Goal: Transaction & Acquisition: Subscribe to service/newsletter

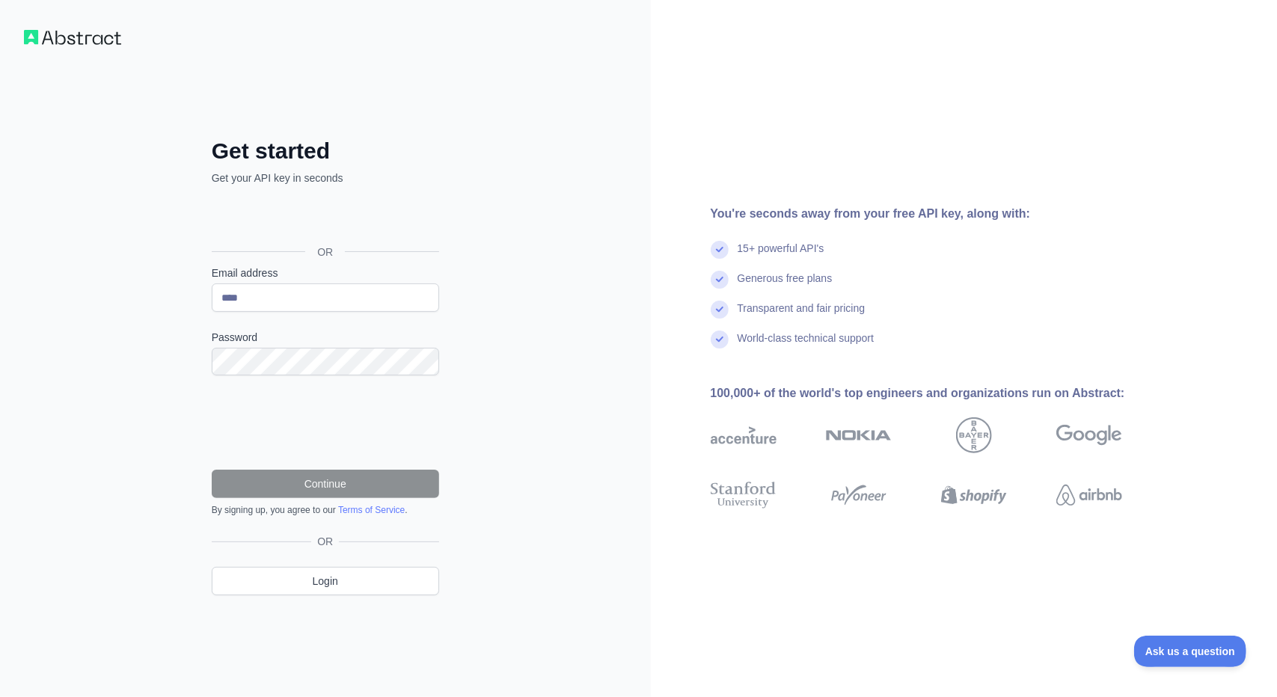
type input "**********"
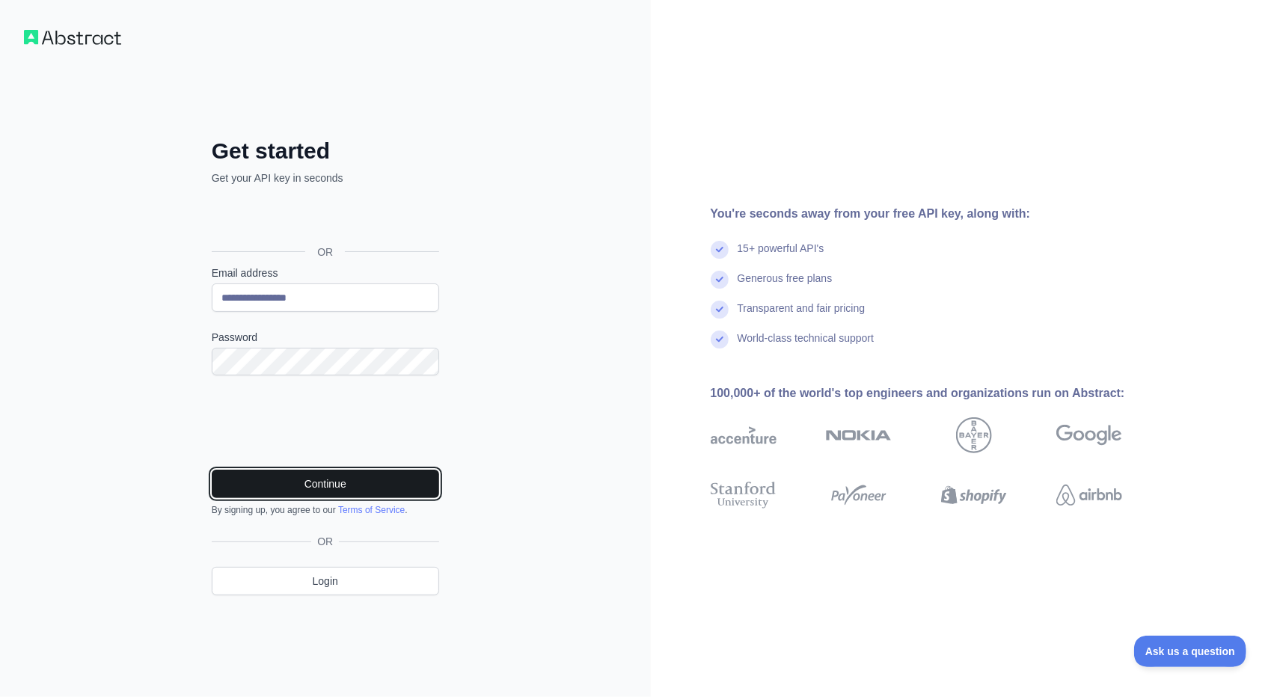
click at [377, 478] on button "Continue" at bounding box center [325, 484] width 227 height 28
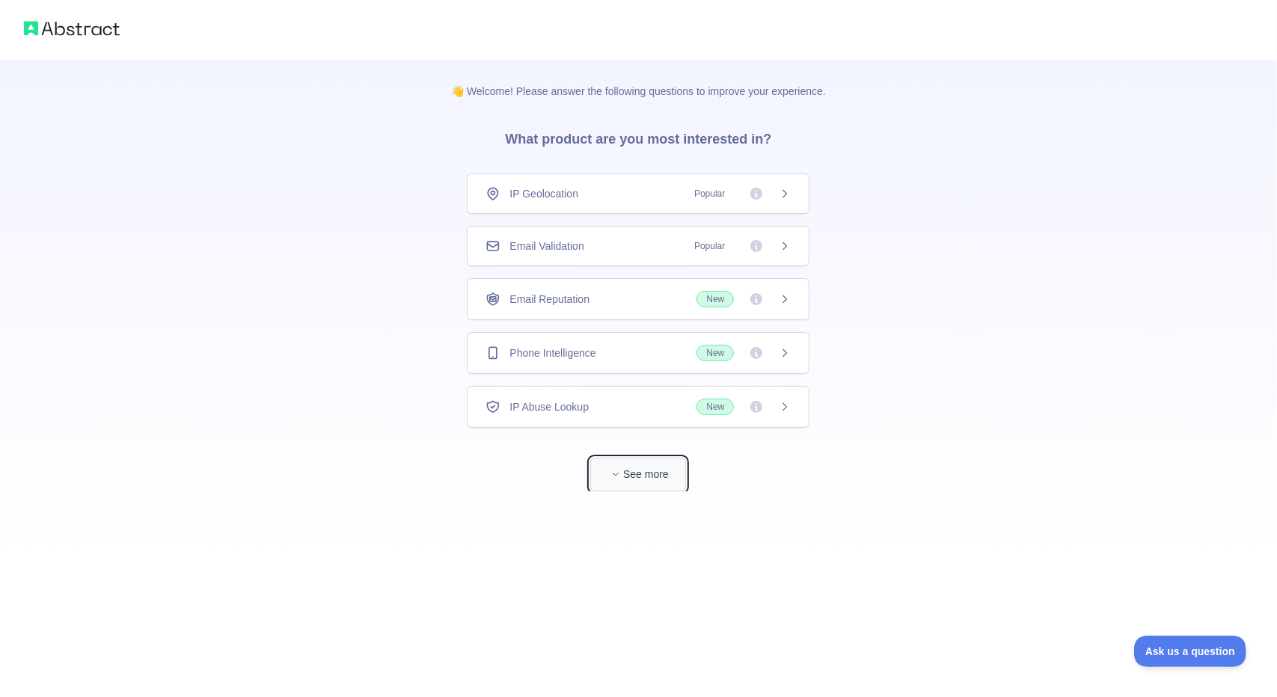
click at [639, 475] on button "See more" at bounding box center [638, 475] width 96 height 34
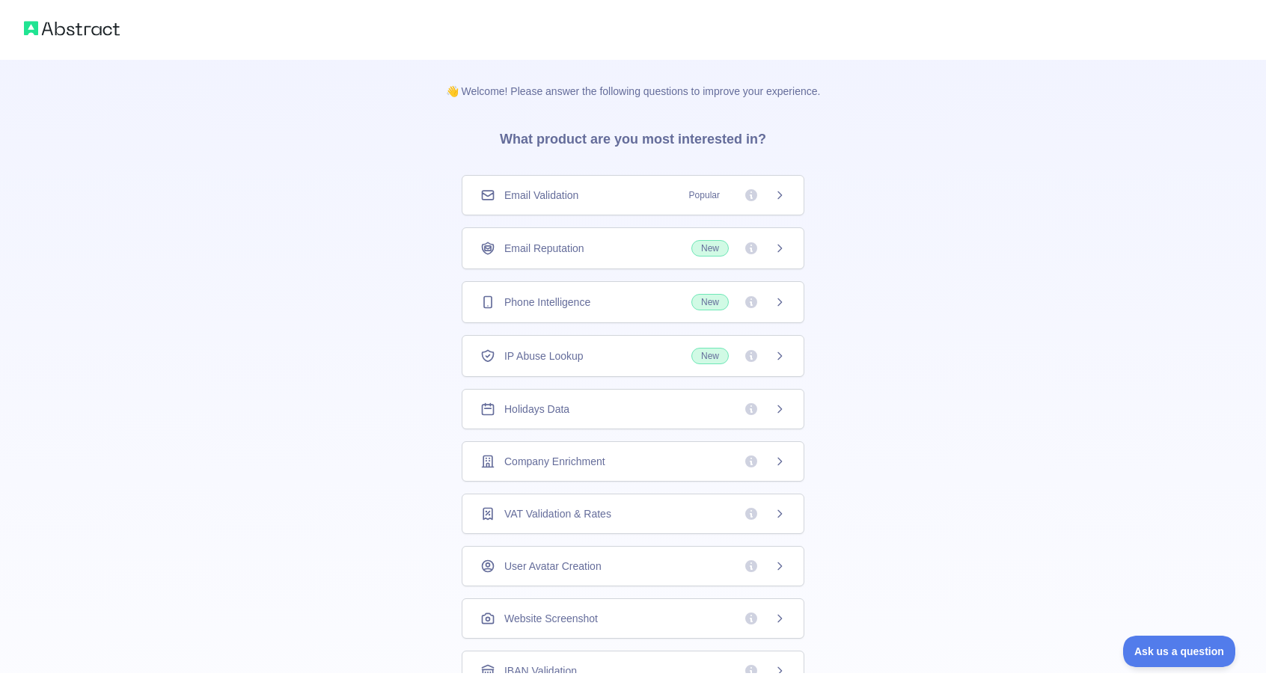
click at [732, 355] on span "New" at bounding box center [738, 356] width 94 height 16
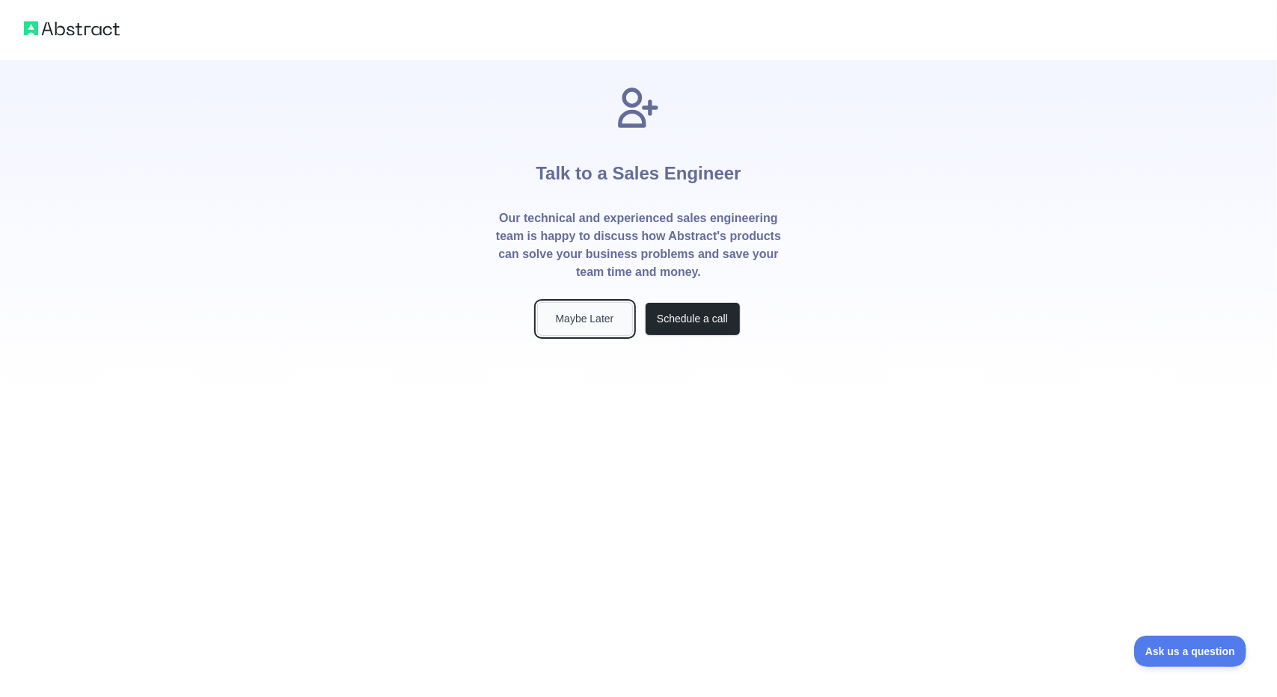
click at [597, 316] on button "Maybe Later" at bounding box center [585, 319] width 96 height 34
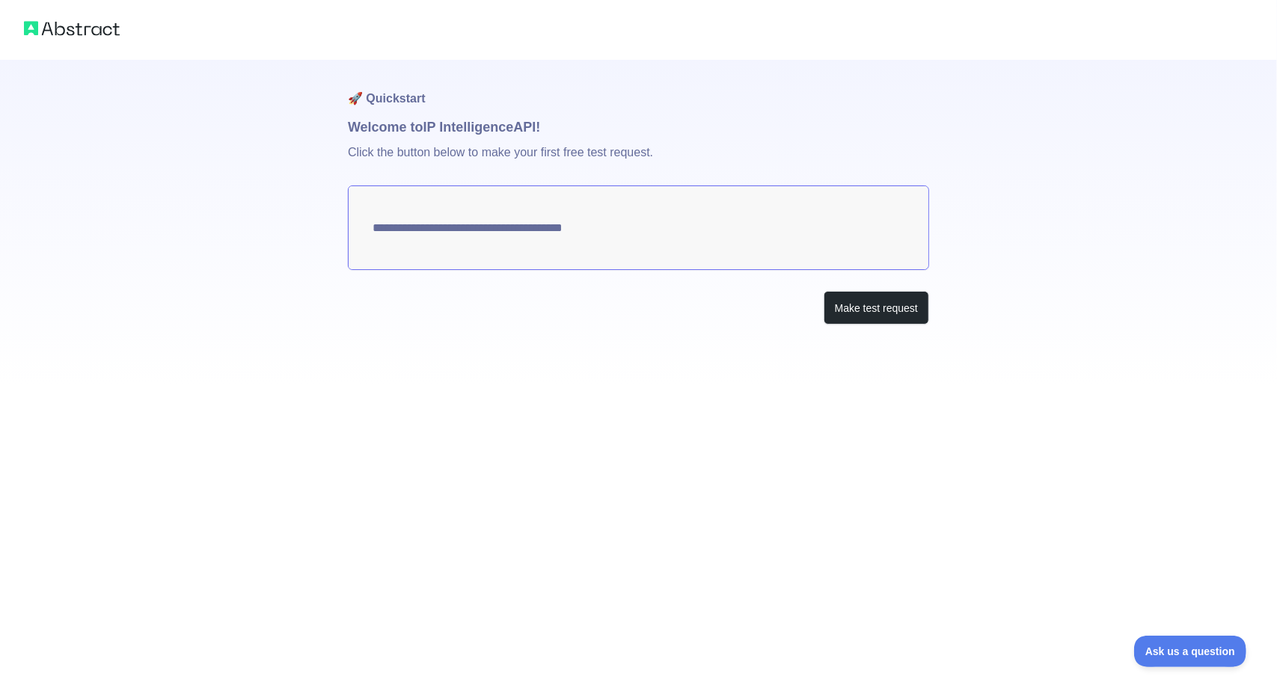
type textarea "**********"
click at [845, 313] on button "Make test request" at bounding box center [876, 308] width 105 height 34
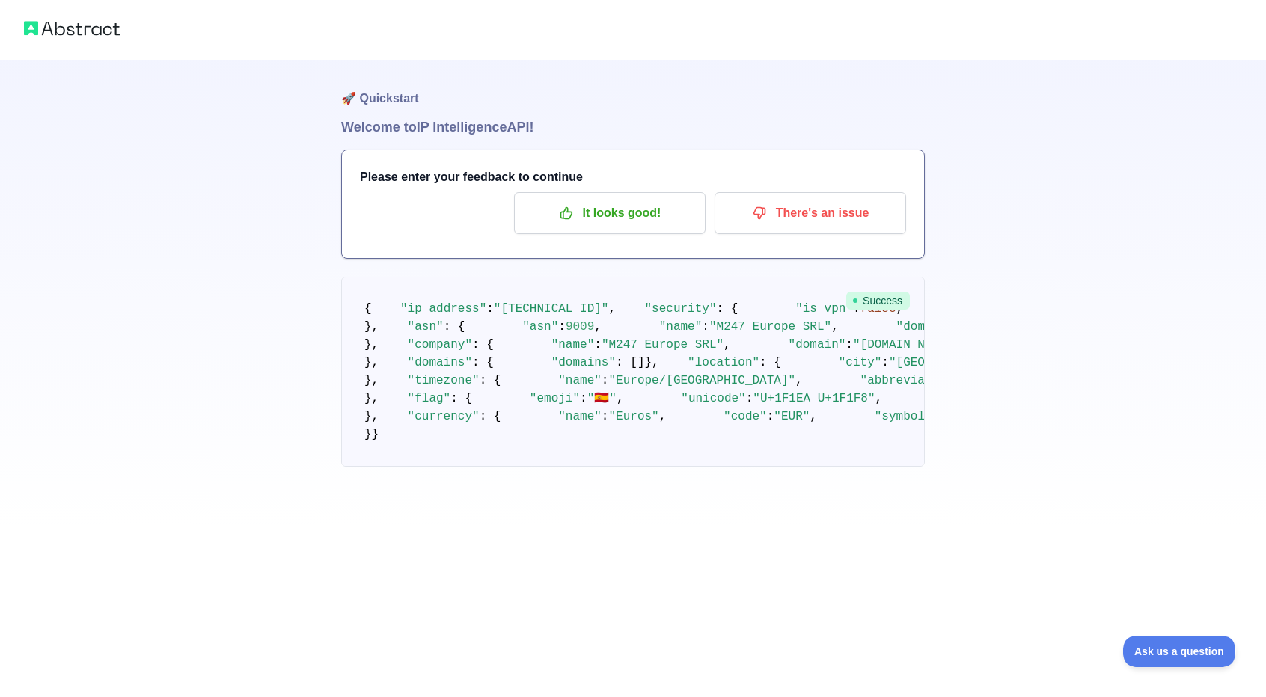
click at [81, 26] on img at bounding box center [72, 28] width 96 height 21
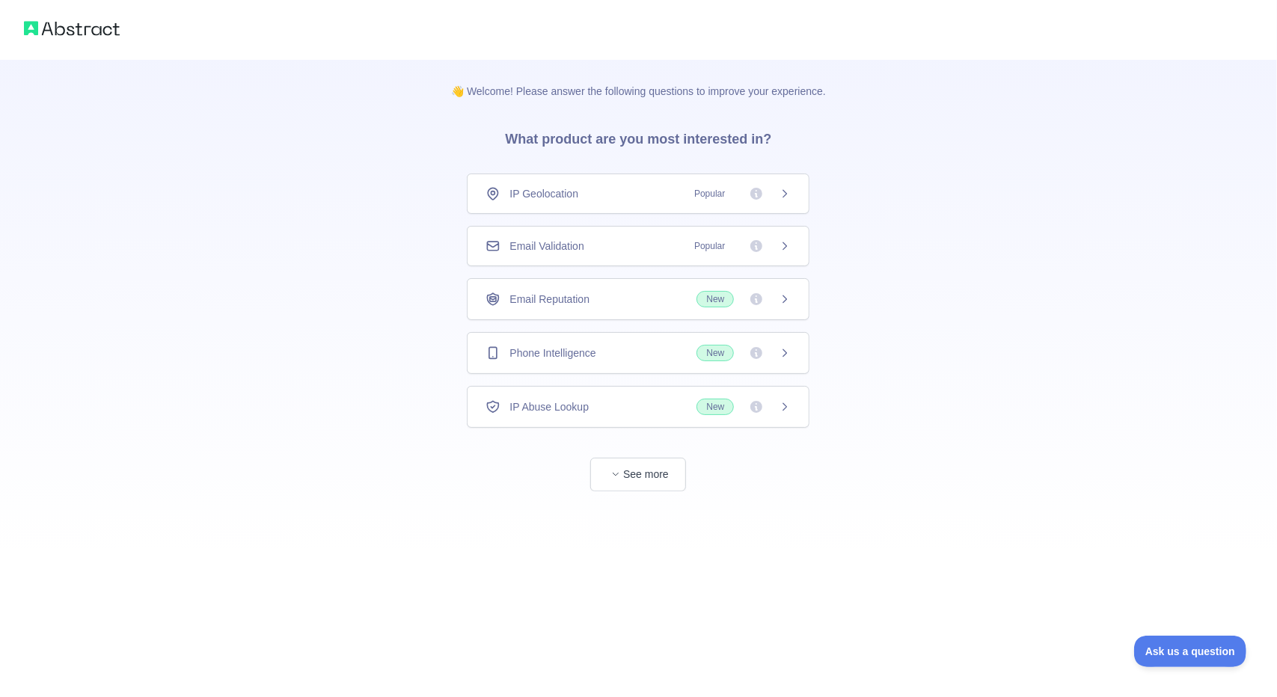
click at [631, 405] on div "IP Abuse Lookup New" at bounding box center [638, 407] width 305 height 16
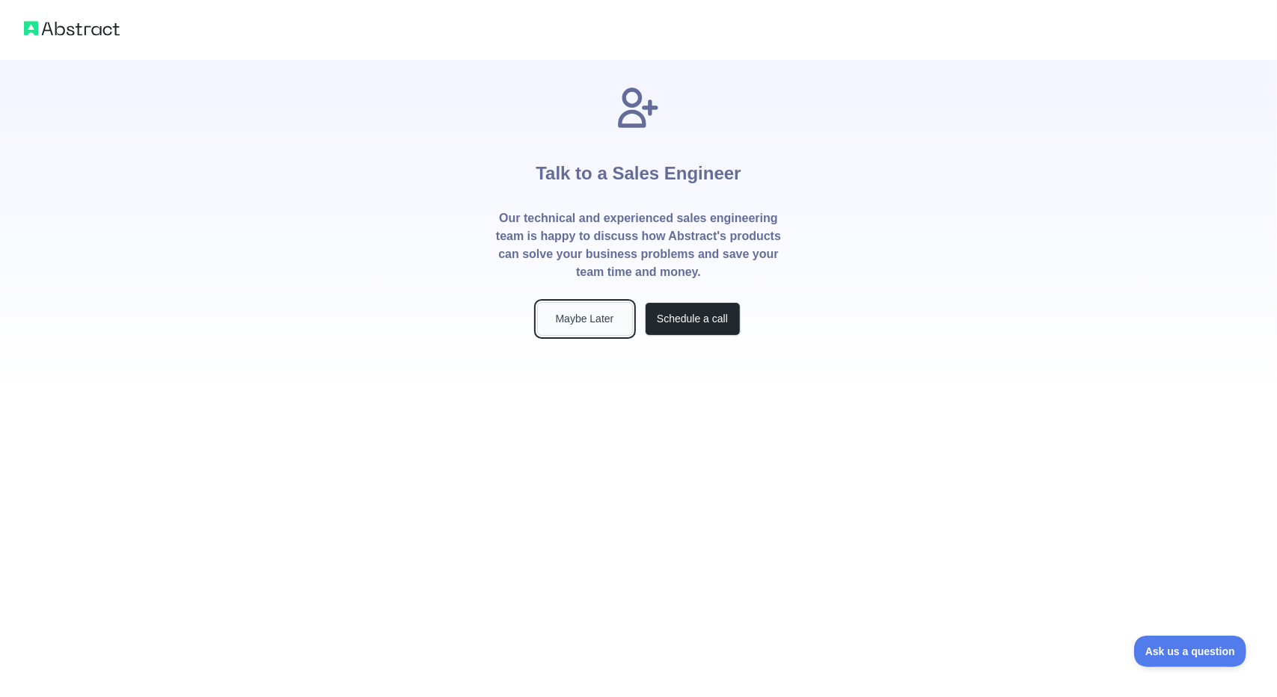
click at [594, 319] on button "Maybe Later" at bounding box center [585, 319] width 96 height 34
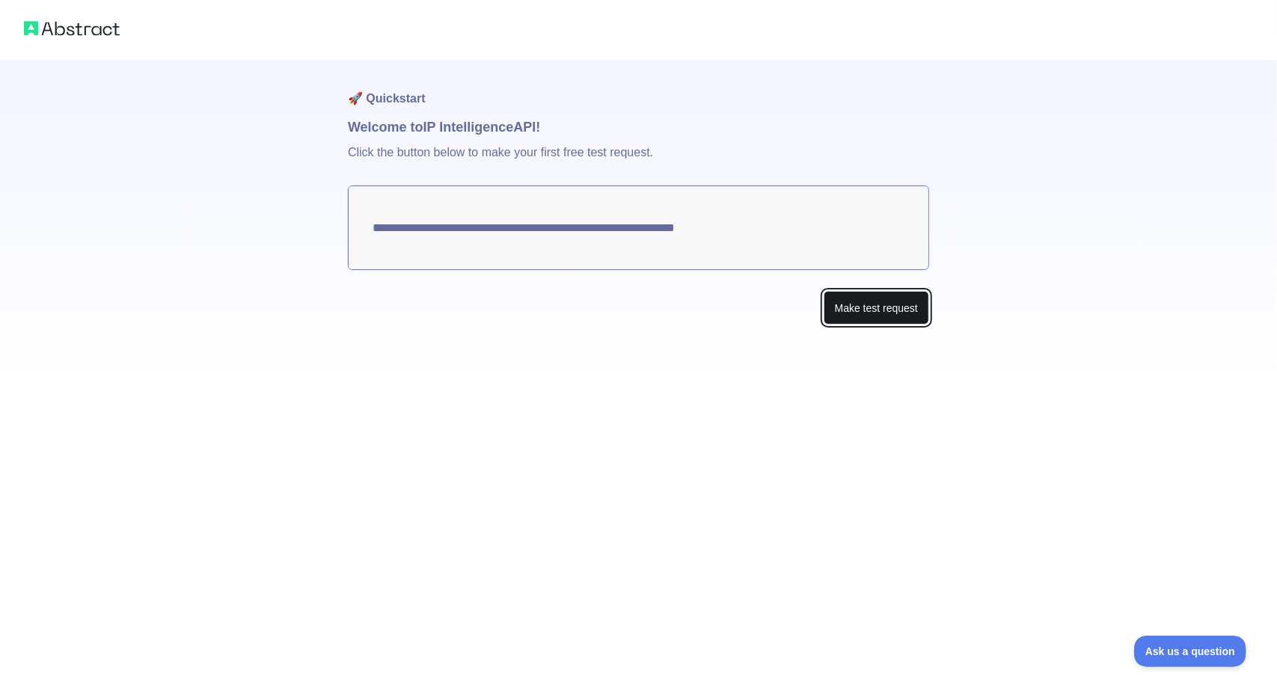
click at [869, 310] on button "Make test request" at bounding box center [876, 308] width 105 height 34
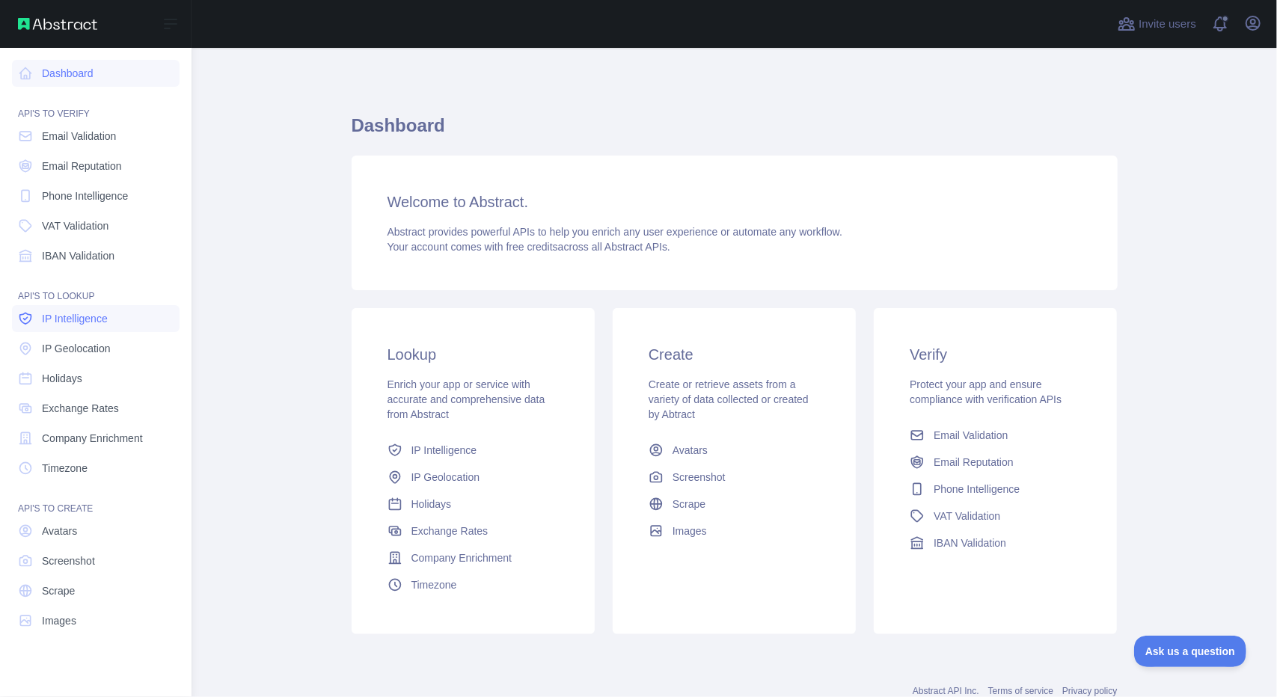
click at [105, 322] on span "IP Intelligence" at bounding box center [75, 318] width 66 height 15
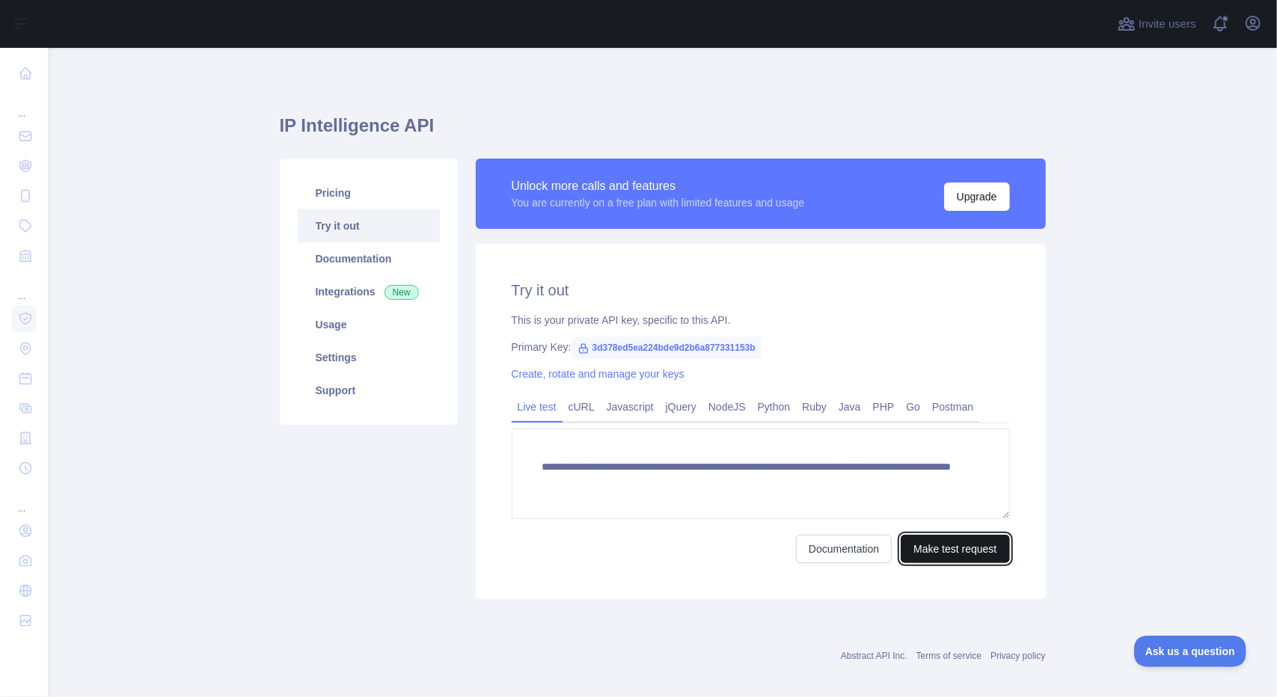
click at [946, 547] on button "Make test request" at bounding box center [955, 549] width 108 height 28
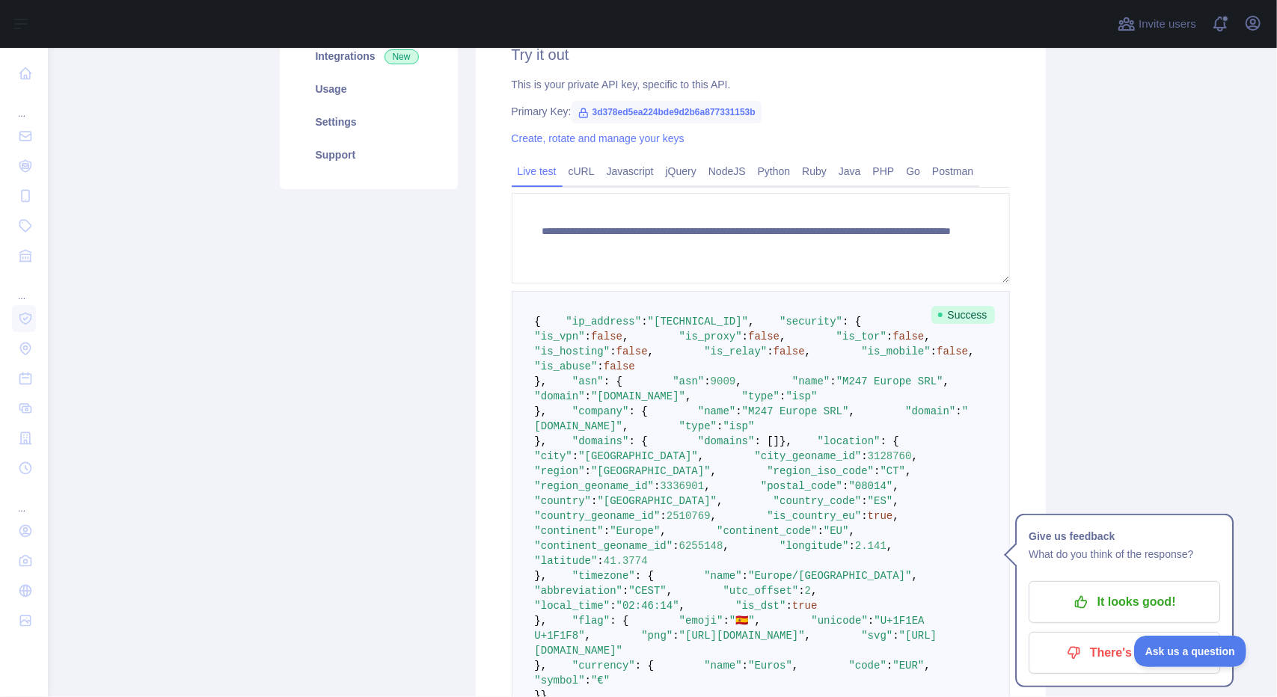
scroll to position [221, 0]
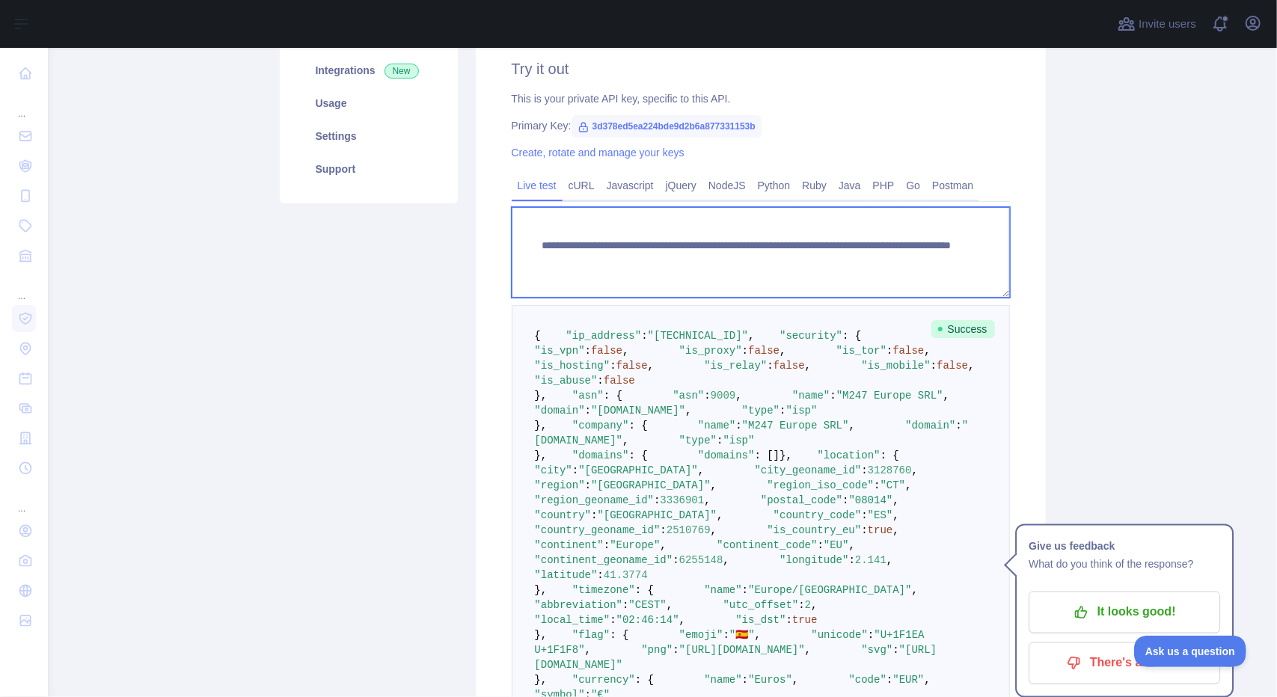
drag, startPoint x: 823, startPoint y: 263, endPoint x: 917, endPoint y: 259, distance: 94.3
click at [917, 259] on textarea "**********" at bounding box center [761, 252] width 498 height 91
paste textarea "*"
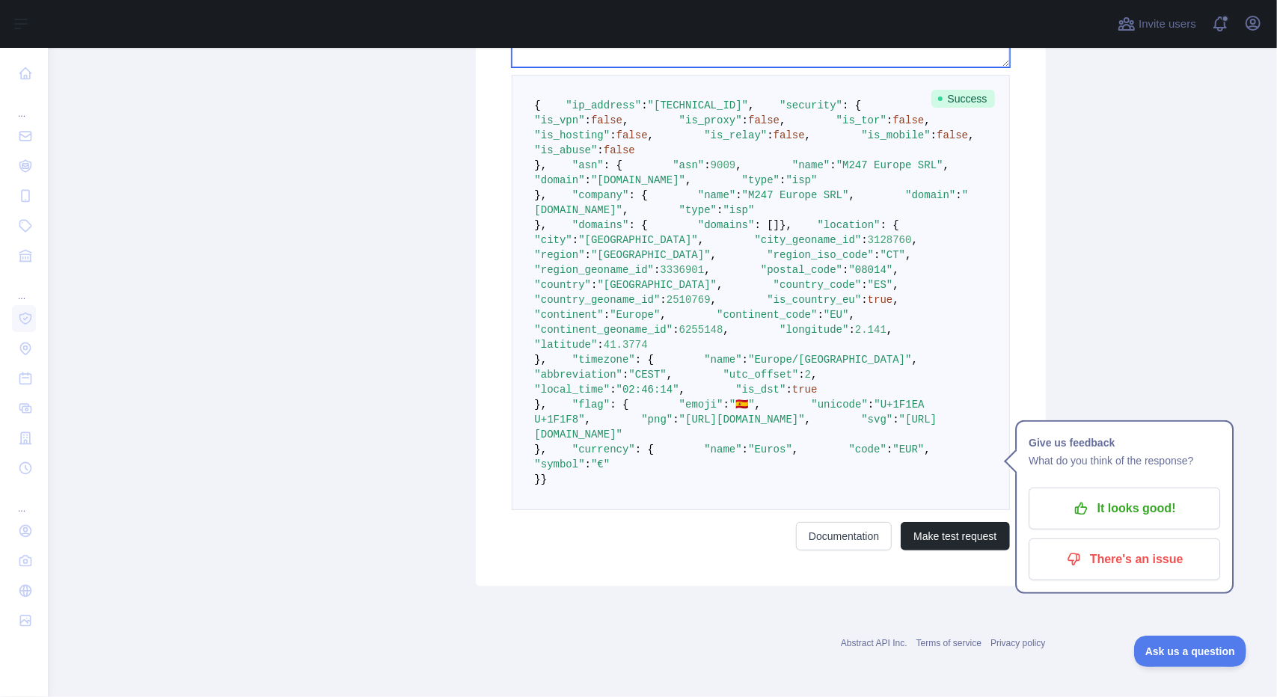
scroll to position [817, 0]
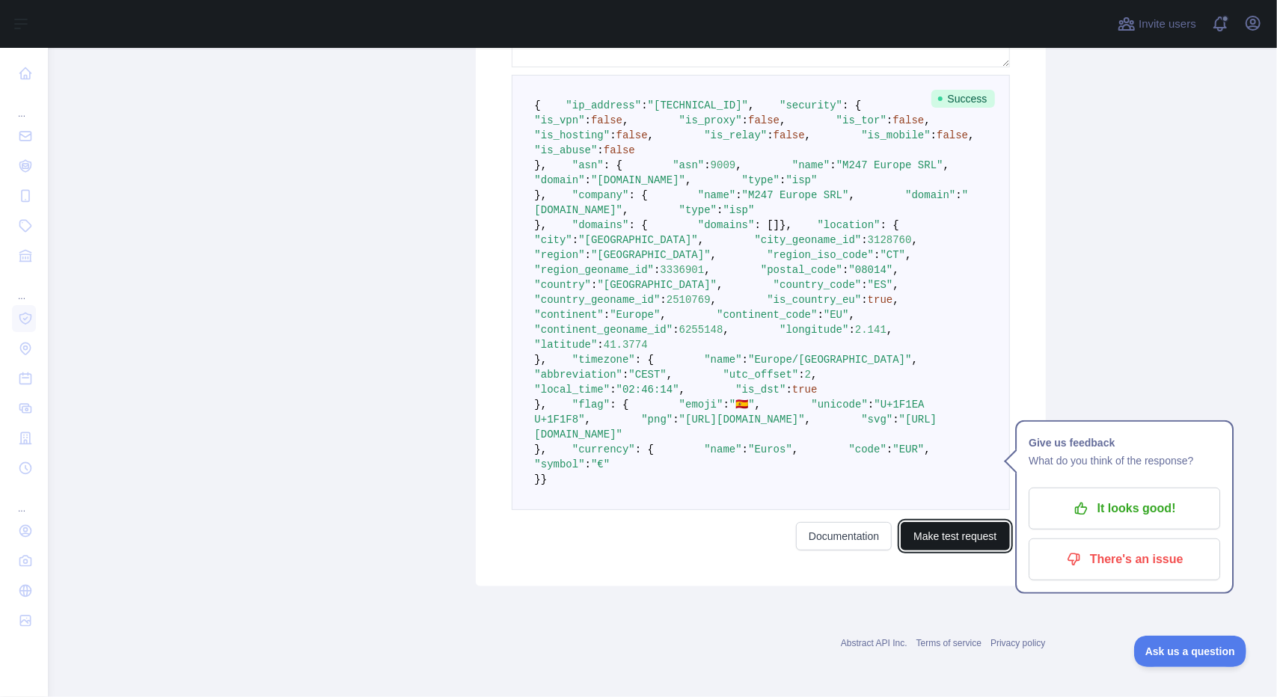
click at [946, 551] on button "Make test request" at bounding box center [955, 536] width 108 height 28
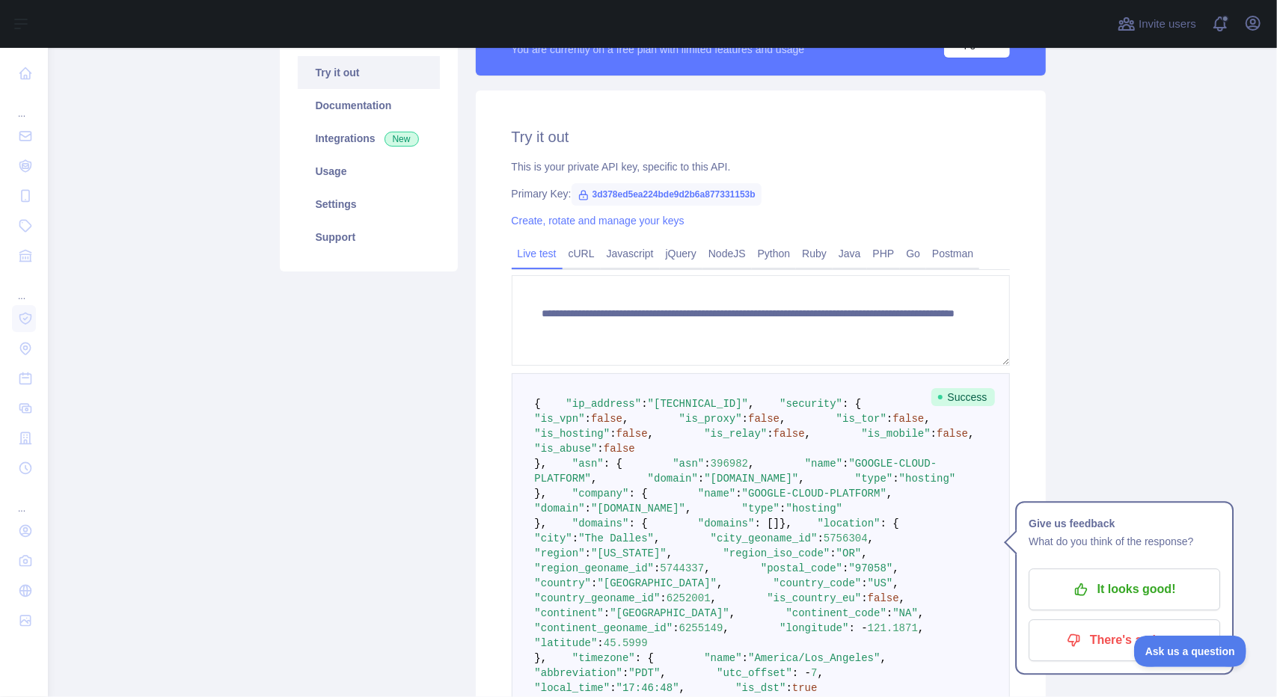
scroll to position [120, 0]
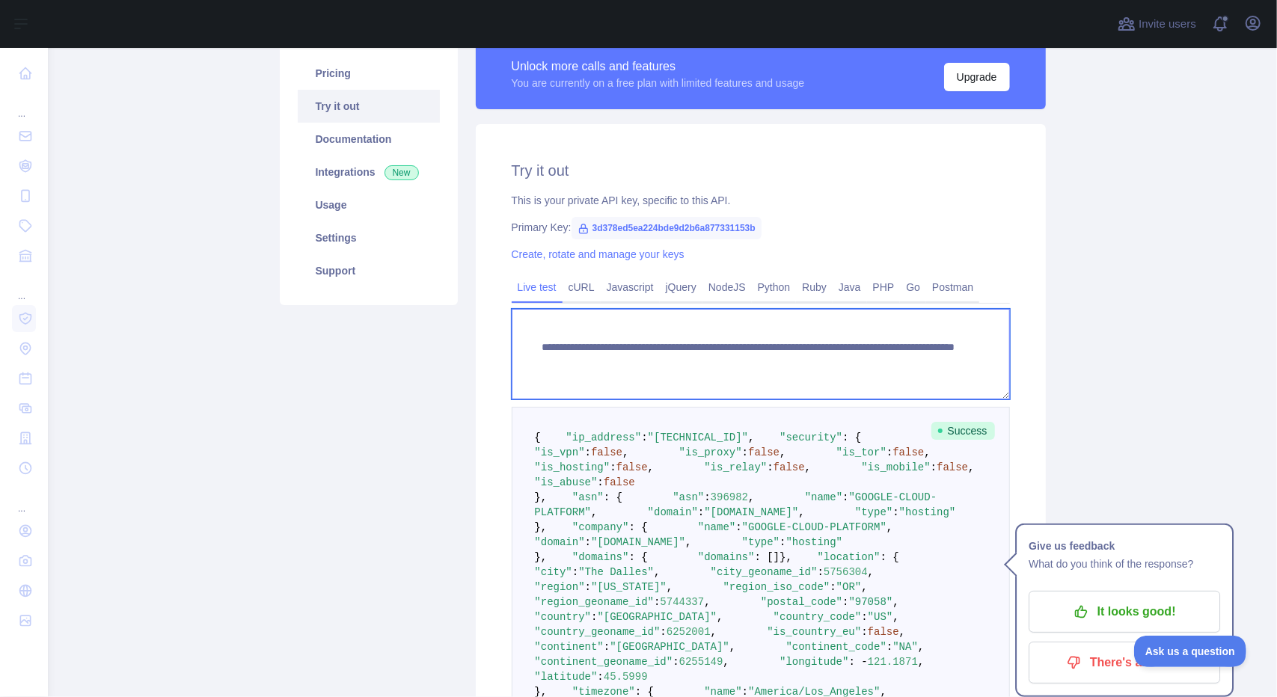
drag, startPoint x: 913, startPoint y: 357, endPoint x: 826, endPoint y: 360, distance: 86.8
click at [826, 360] on textarea "**********" at bounding box center [761, 354] width 498 height 91
paste textarea
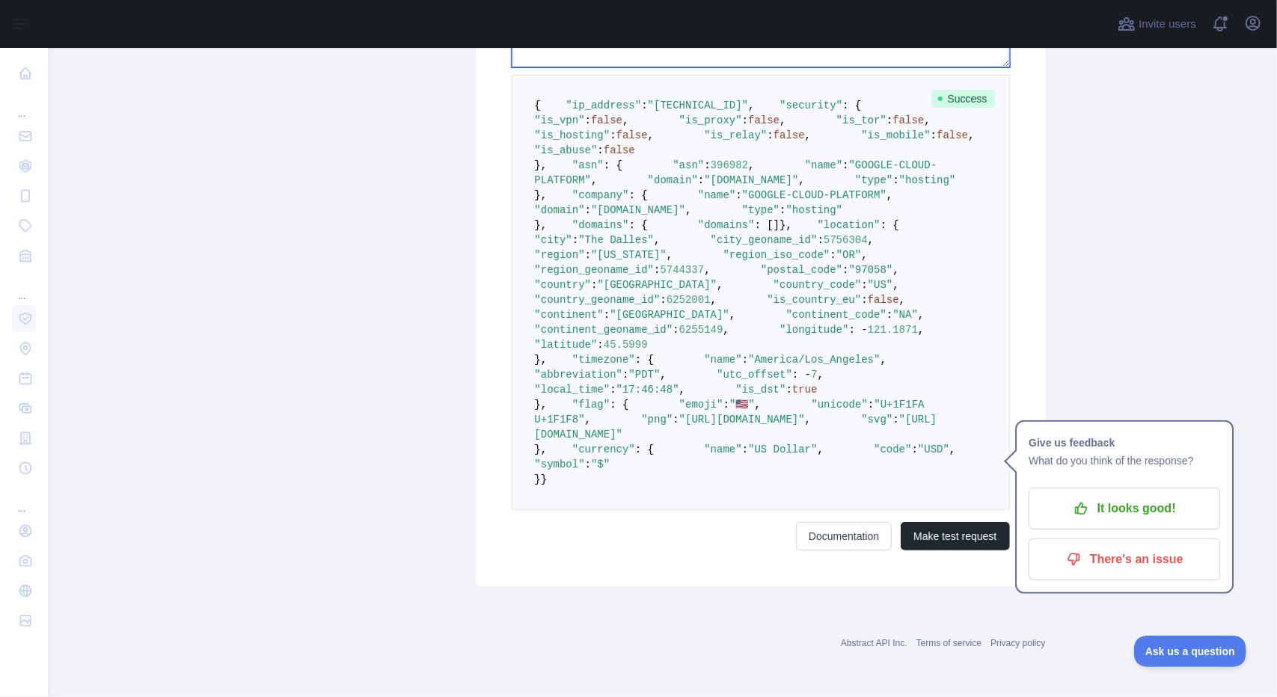
scroll to position [893, 0]
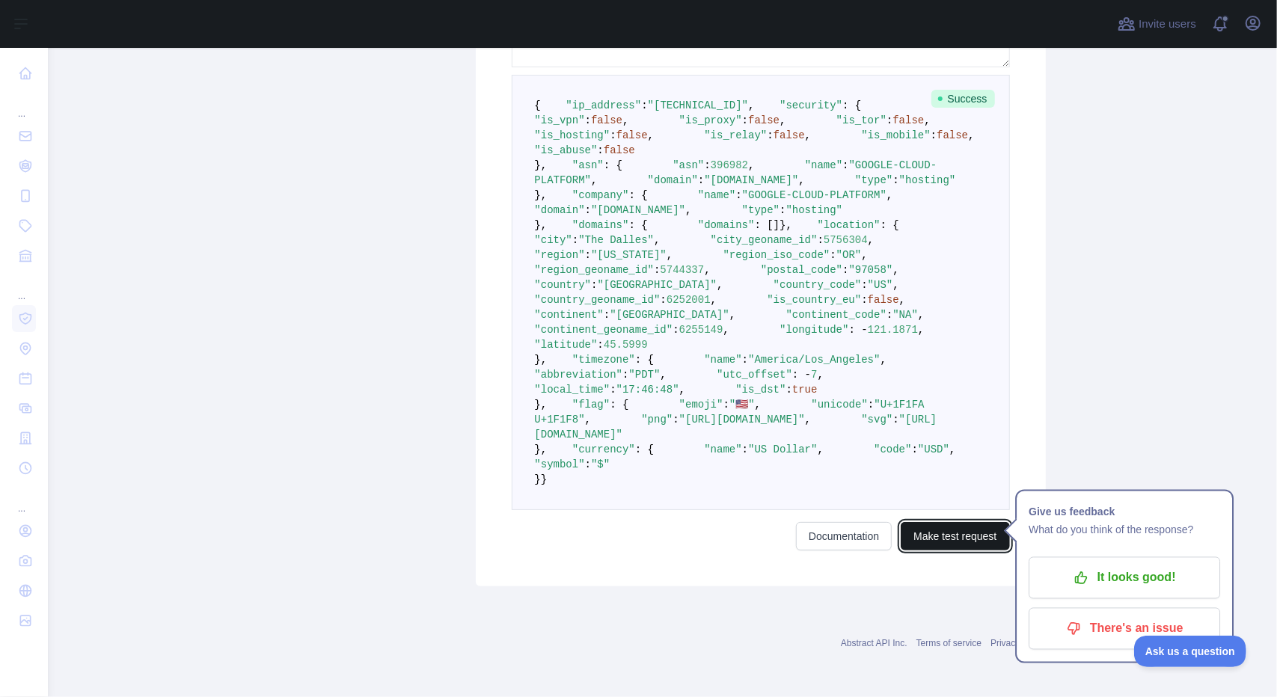
click at [964, 551] on button "Make test request" at bounding box center [955, 536] width 108 height 28
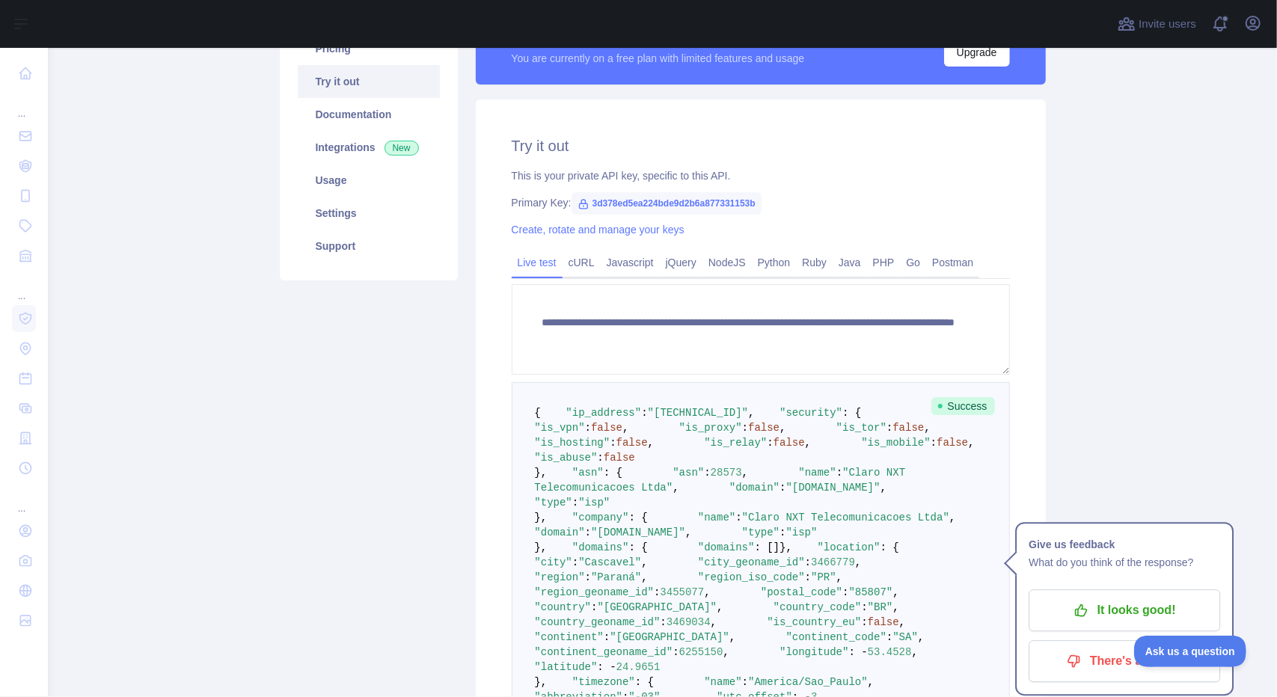
scroll to position [143, 0]
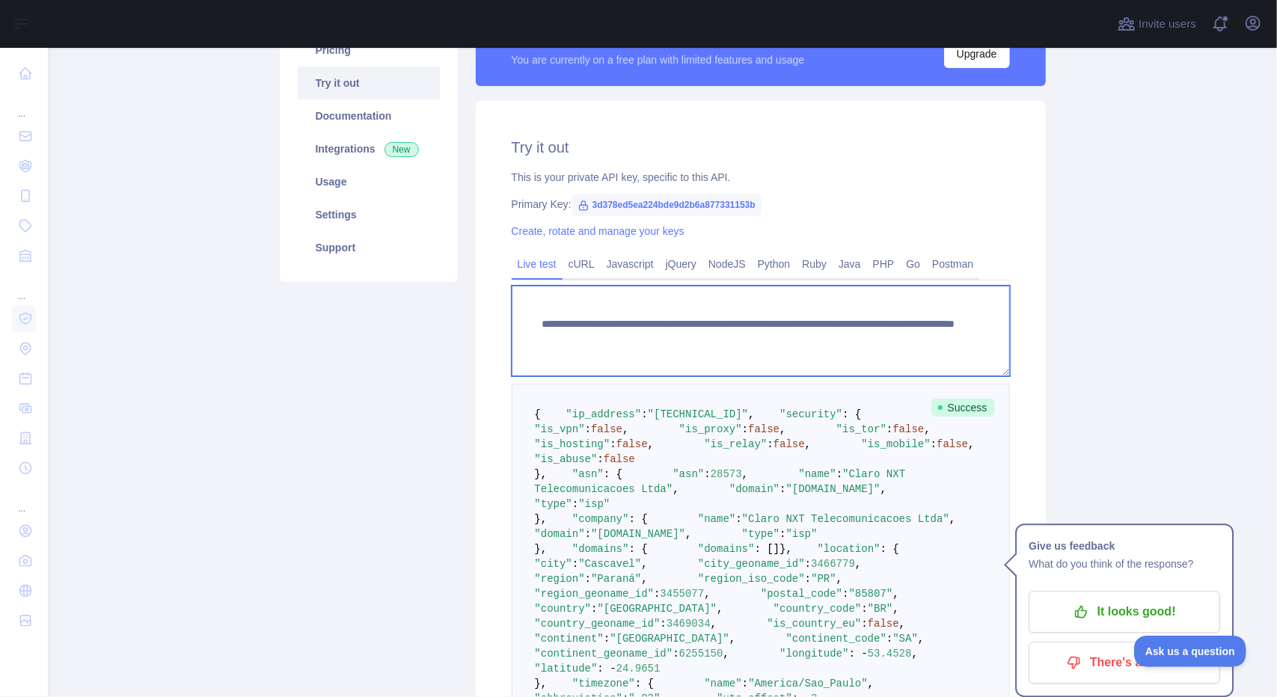
drag, startPoint x: 821, startPoint y: 337, endPoint x: 933, endPoint y: 350, distance: 112.2
click at [933, 350] on textarea "**********" at bounding box center [761, 331] width 498 height 91
paste textarea
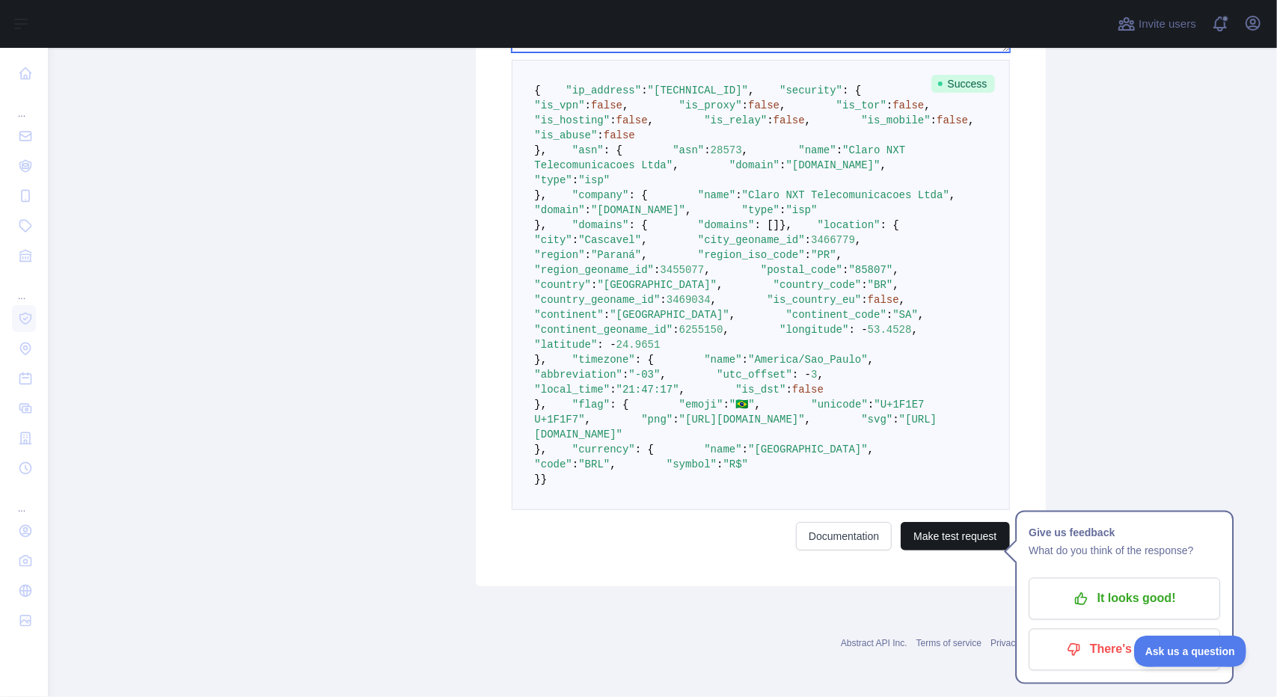
type textarea "**********"
click at [959, 551] on button "Make test request" at bounding box center [955, 536] width 108 height 28
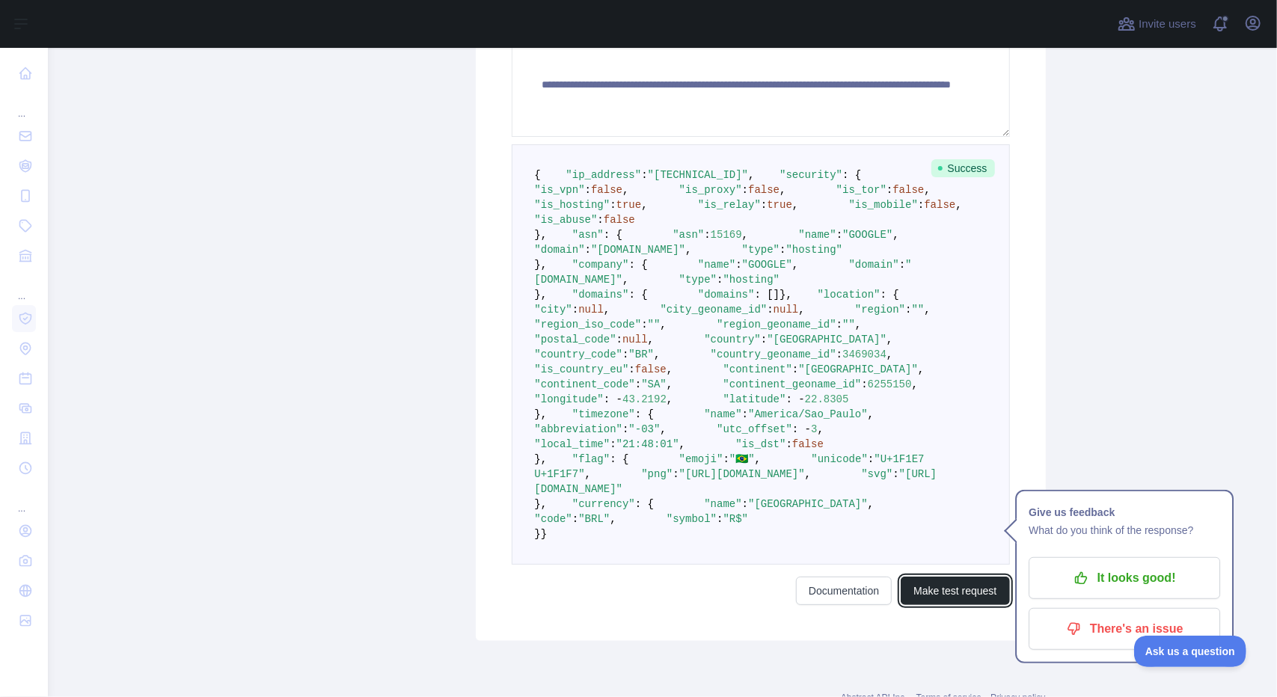
scroll to position [356, 0]
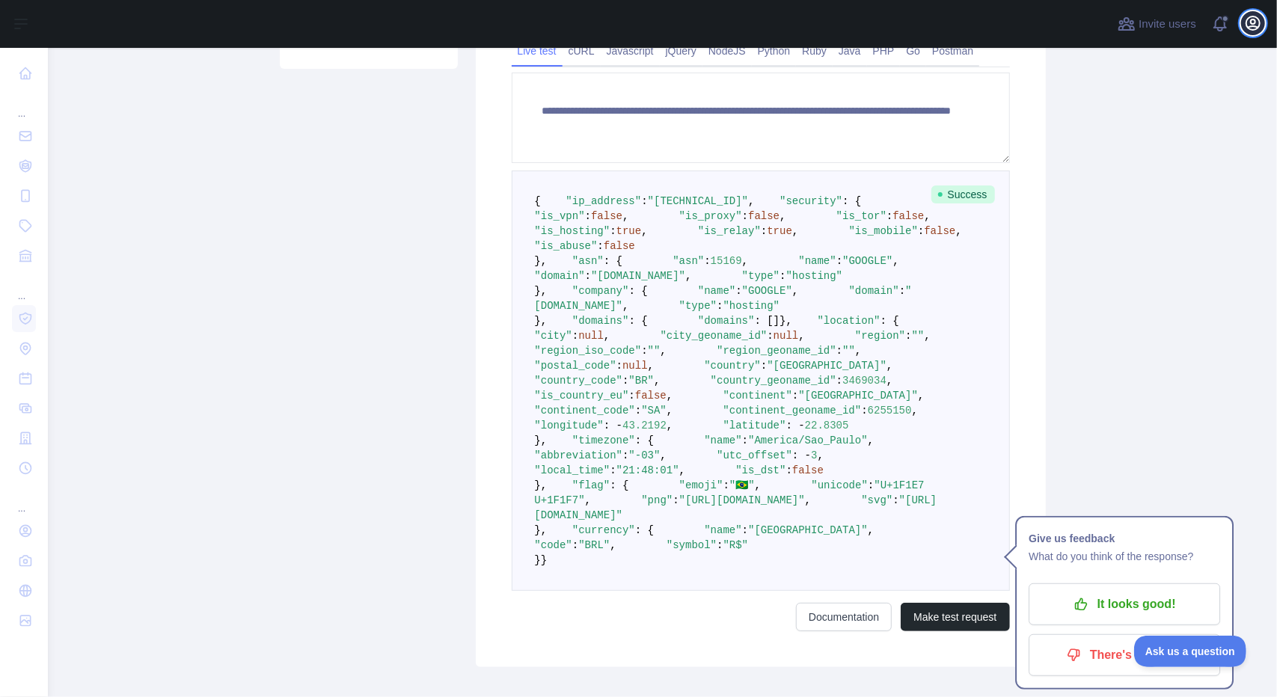
click at [1254, 32] on button "Open user menu" at bounding box center [1253, 23] width 24 height 24
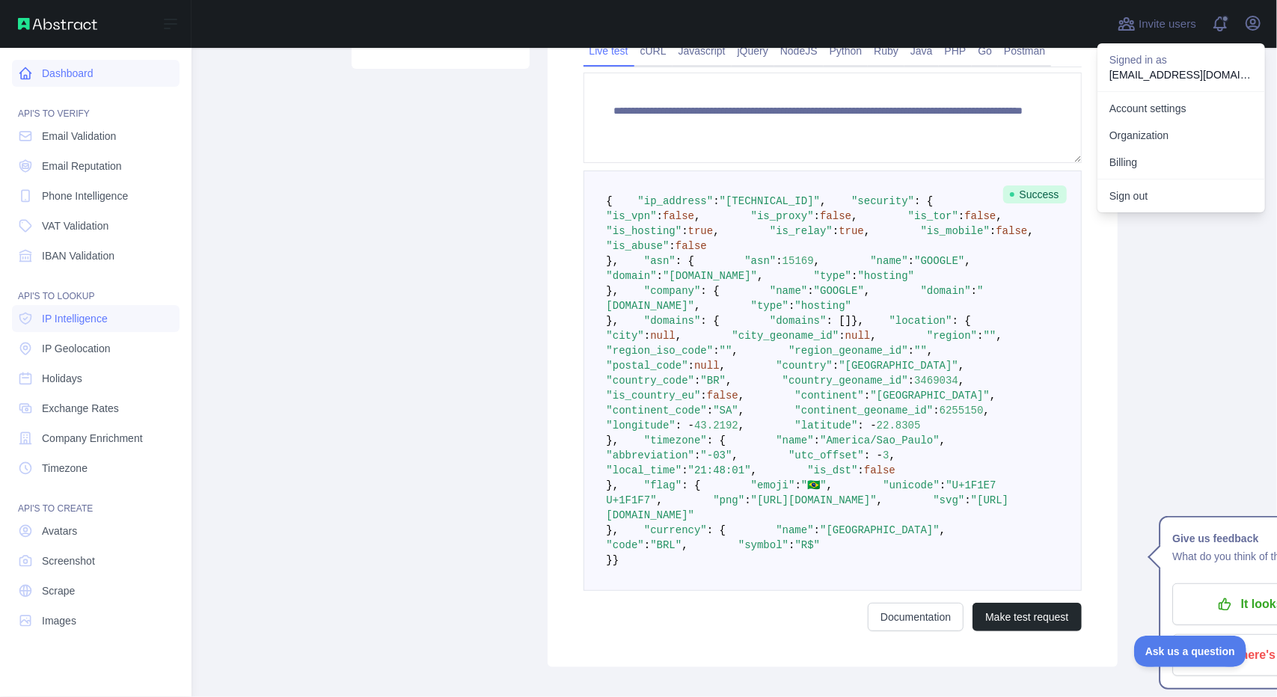
click at [75, 82] on link "Dashboard" at bounding box center [96, 73] width 168 height 27
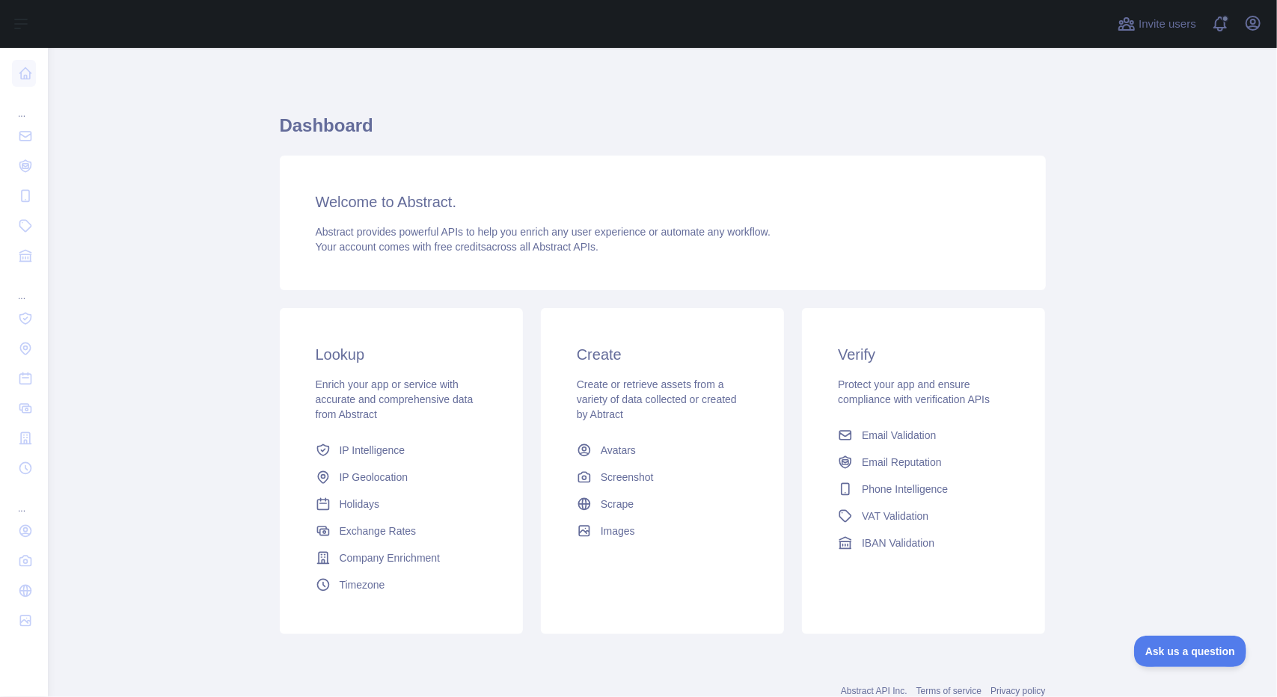
scroll to position [48, 0]
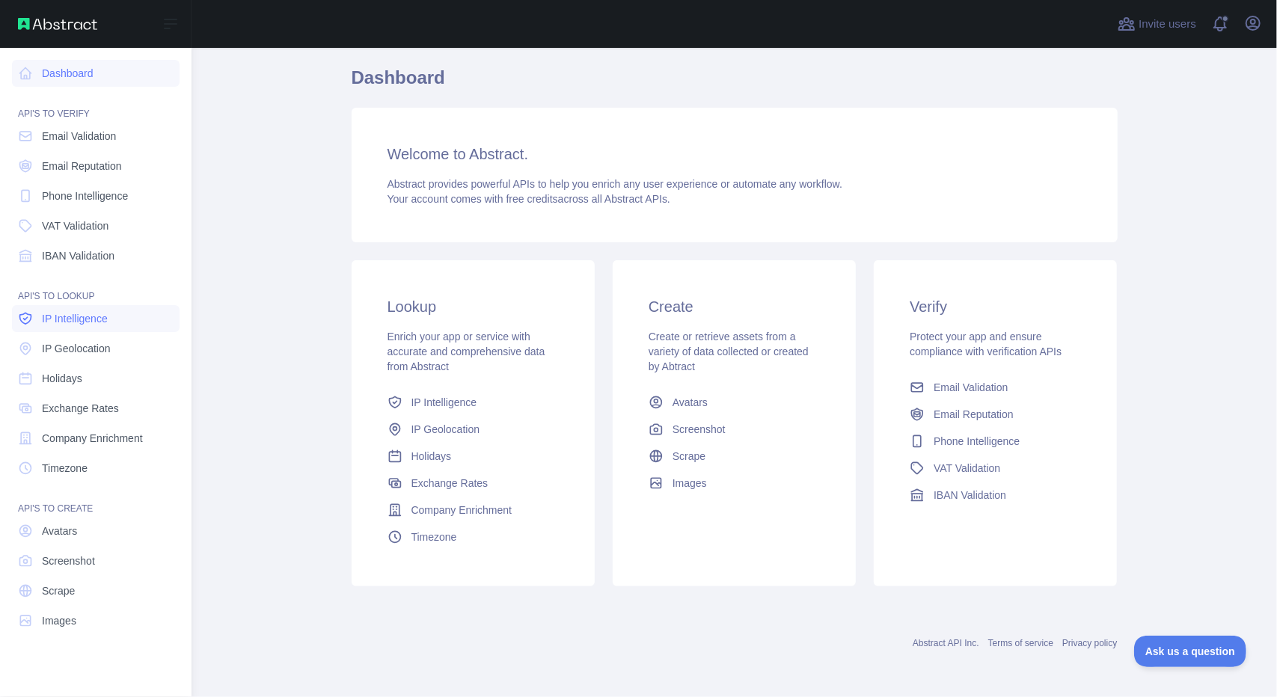
click at [100, 328] on link "IP Intelligence" at bounding box center [96, 318] width 168 height 27
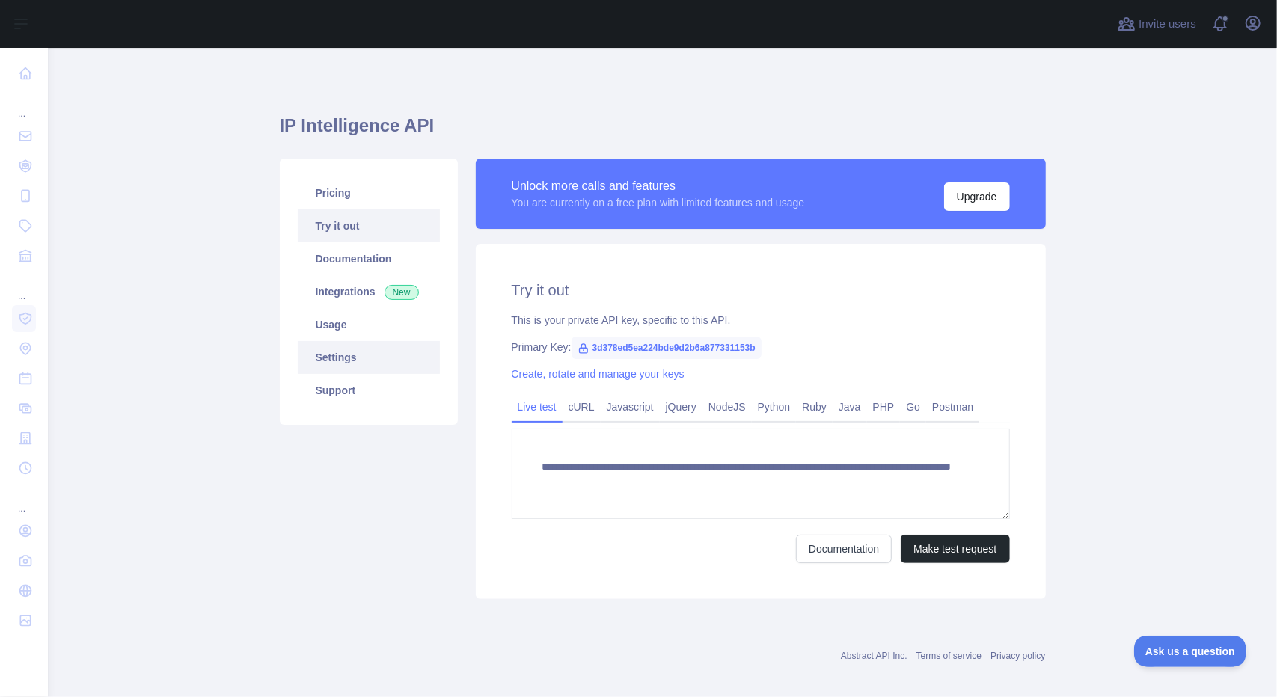
click at [350, 359] on link "Settings" at bounding box center [369, 357] width 142 height 33
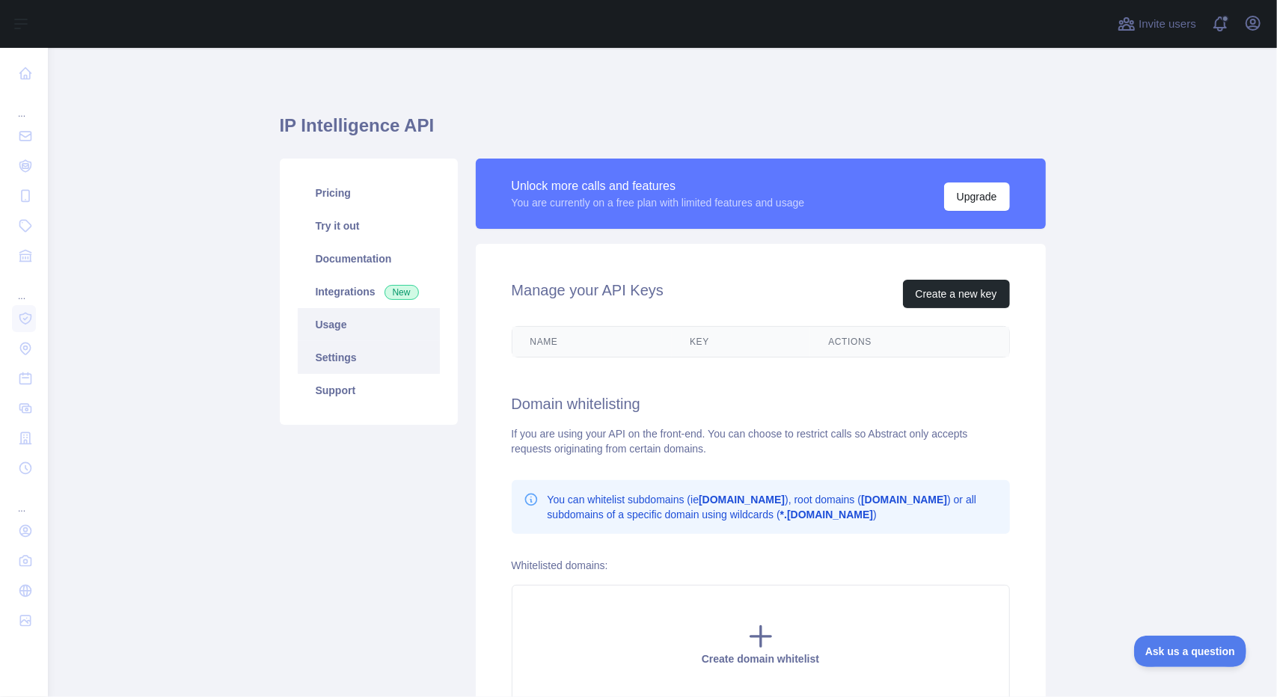
click at [337, 327] on link "Usage" at bounding box center [369, 324] width 142 height 33
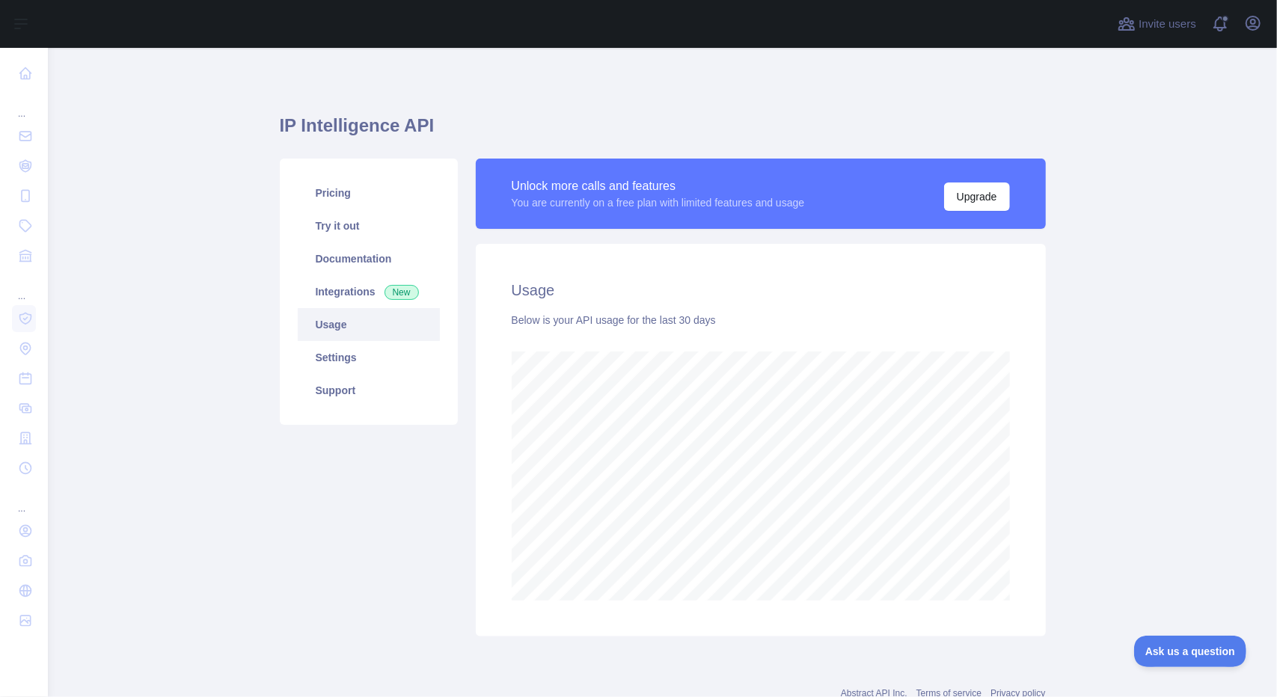
scroll to position [649, 1218]
click at [965, 198] on button "Upgrade" at bounding box center [977, 197] width 66 height 28
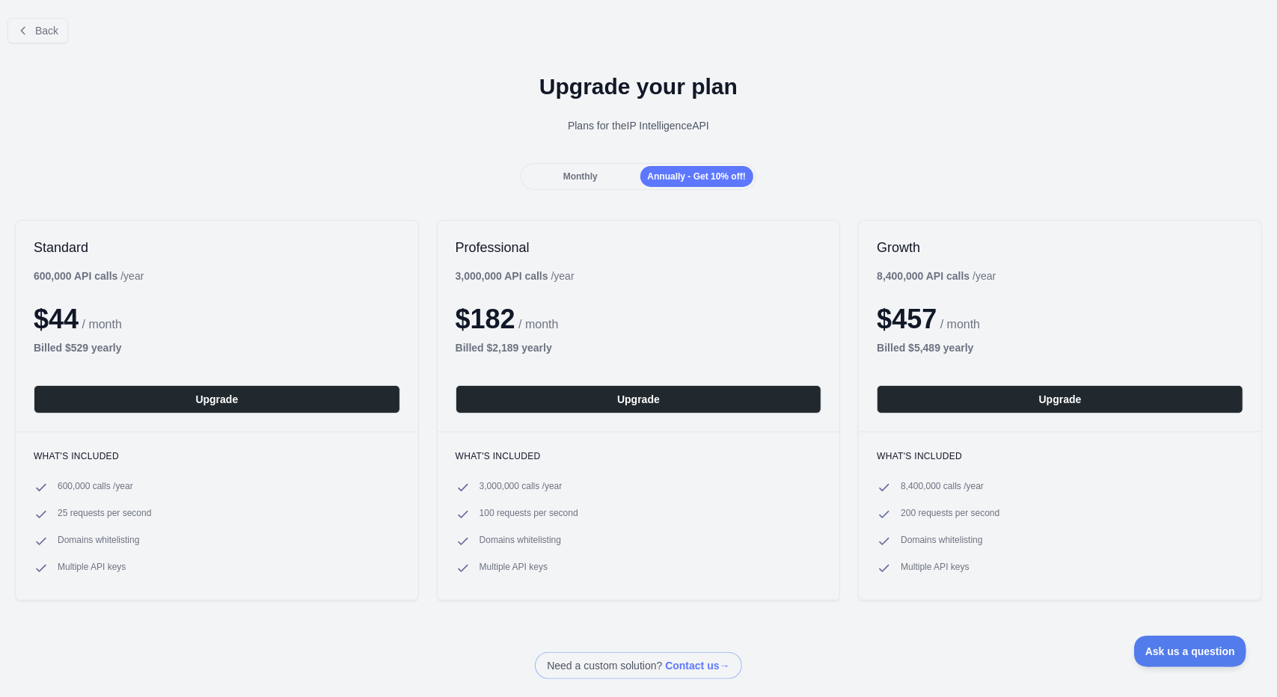
scroll to position [39, 0]
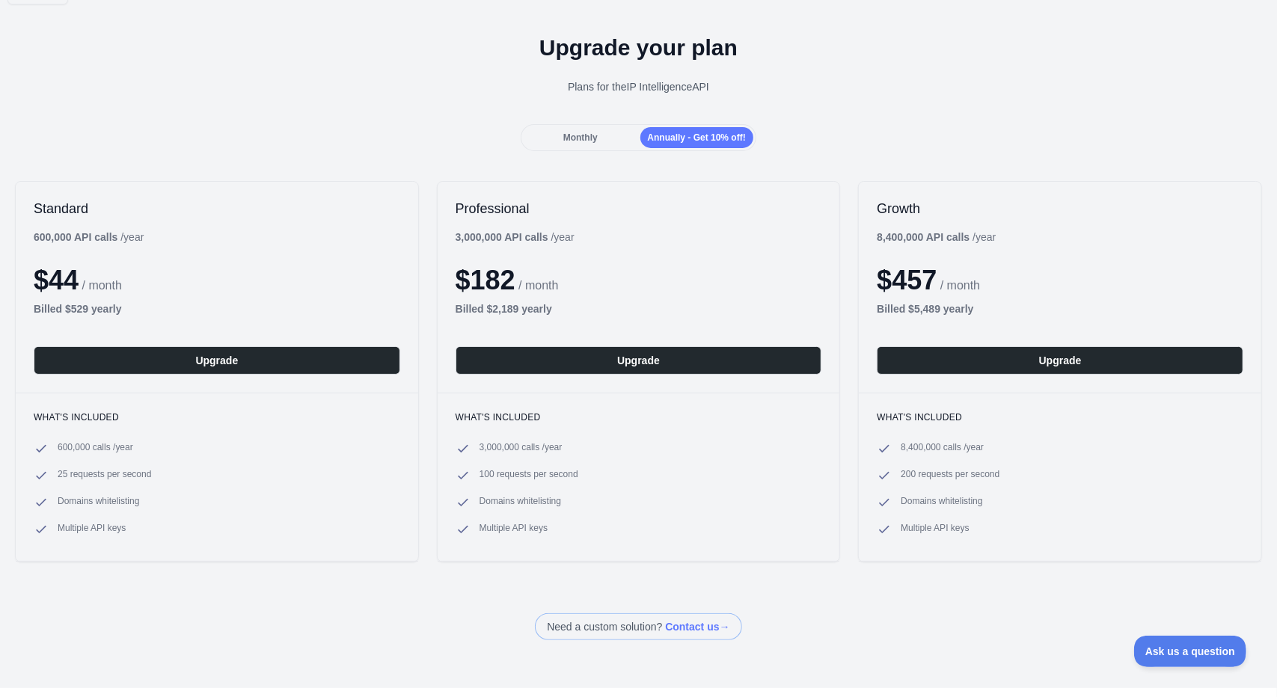
click at [584, 132] on span "Monthly" at bounding box center [580, 137] width 34 height 10
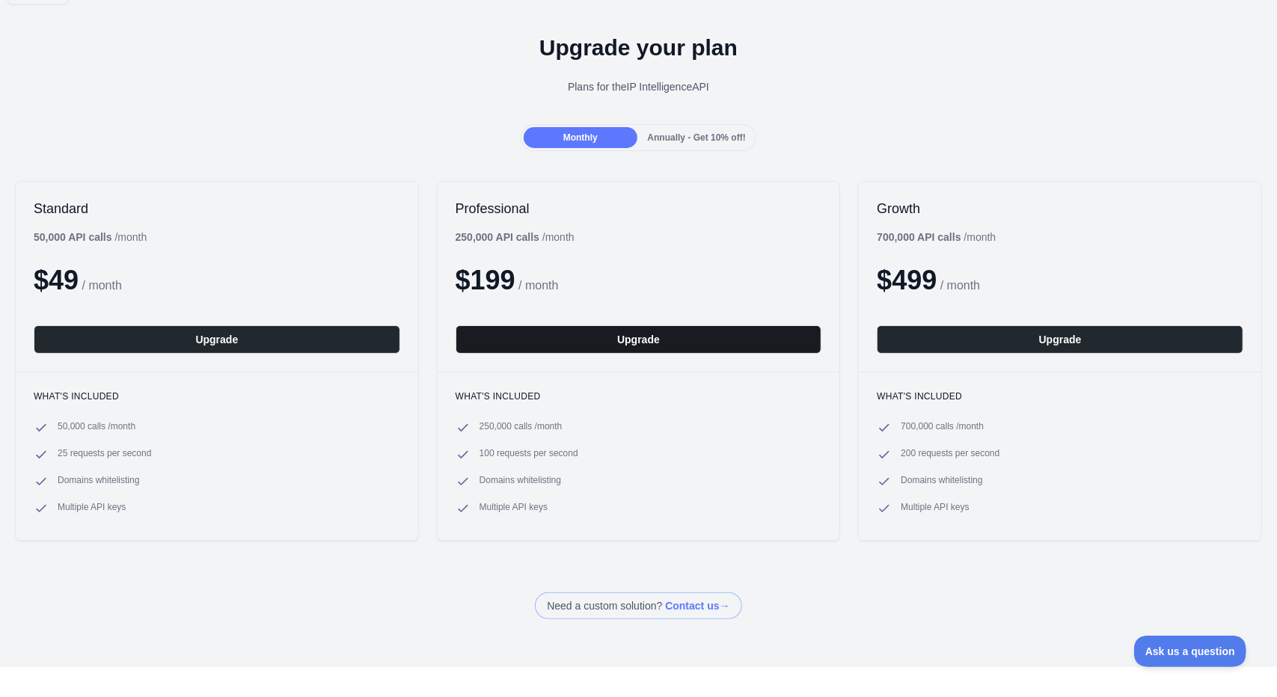
click at [719, 341] on button "Upgrade" at bounding box center [639, 339] width 367 height 28
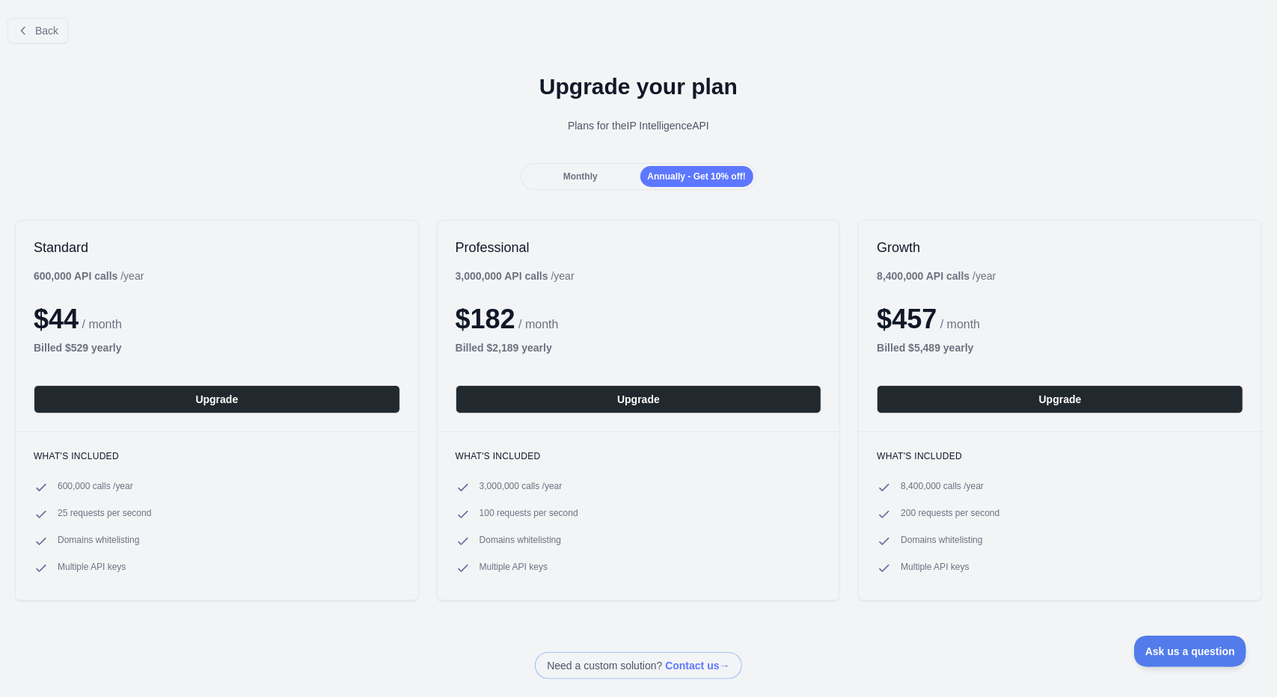
click at [580, 174] on span "Monthly" at bounding box center [580, 176] width 34 height 10
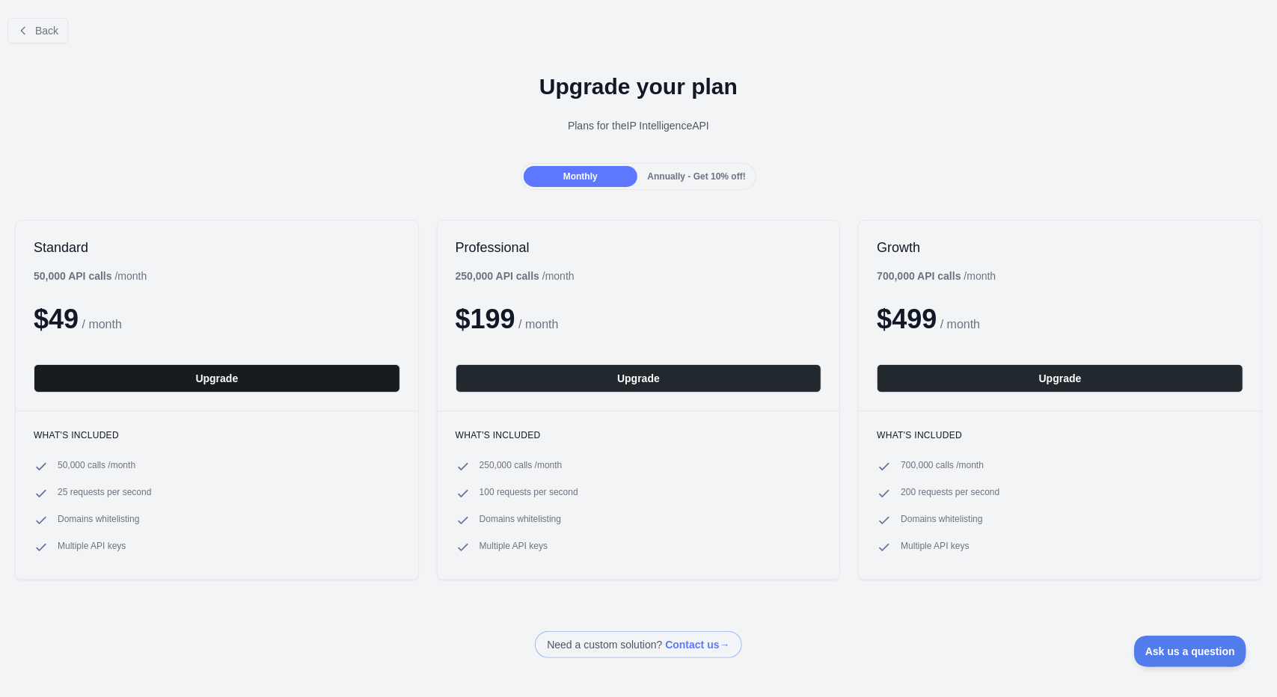
click at [213, 366] on button "Upgrade" at bounding box center [217, 378] width 367 height 28
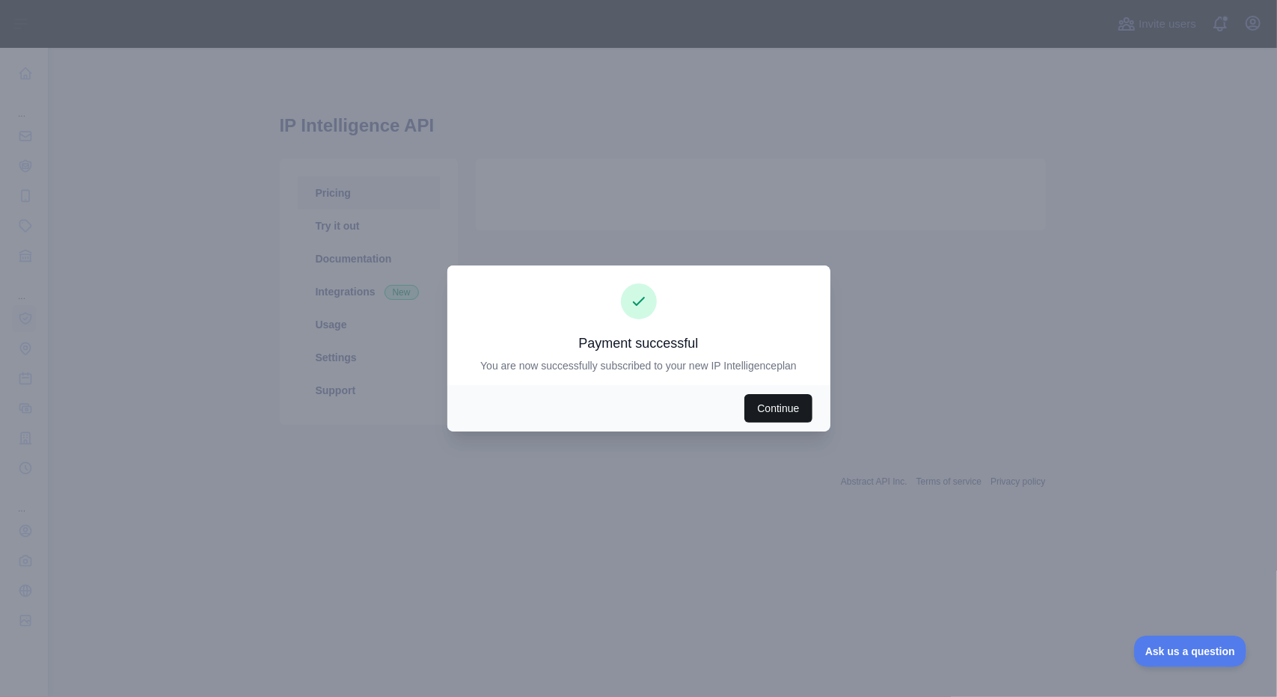
click at [777, 406] on button "Continue" at bounding box center [777, 408] width 67 height 28
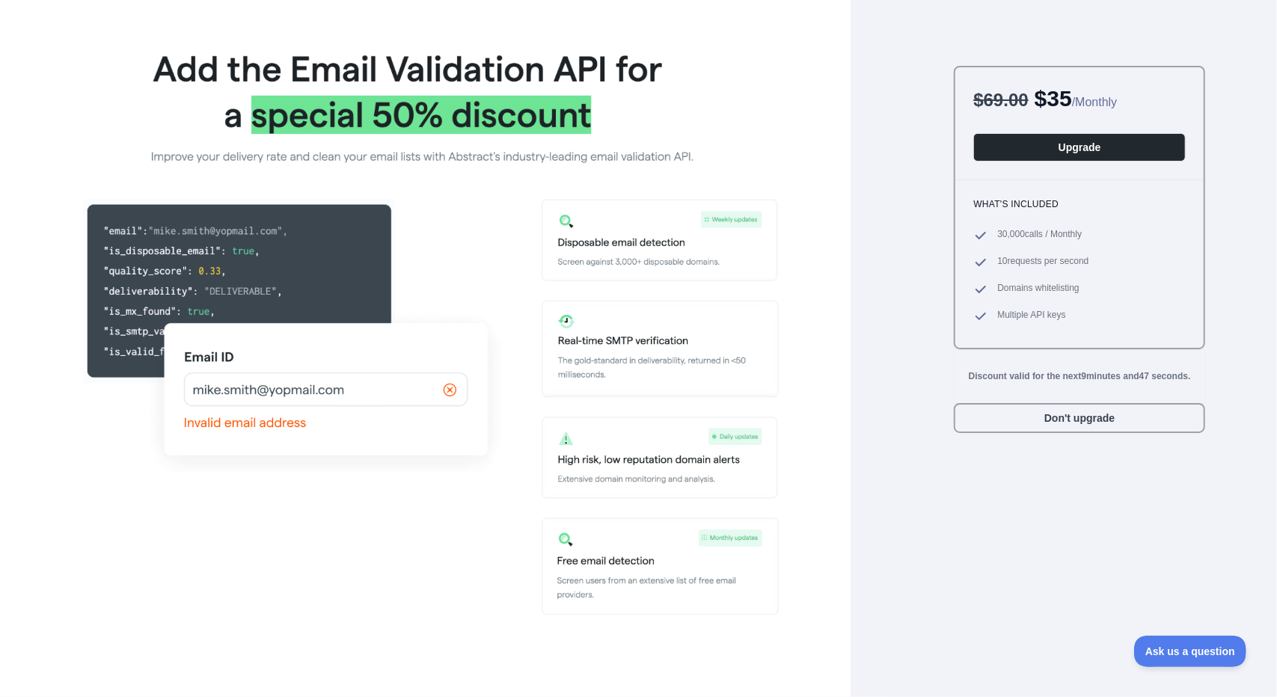
click at [1092, 438] on div "$ 69.00 $ 35 / Monthly Upgrade What's included 30,000 calls / Monthly 10 reques…" at bounding box center [1079, 381] width 251 height 631
click at [1083, 426] on button "Don't upgrade" at bounding box center [1079, 418] width 251 height 30
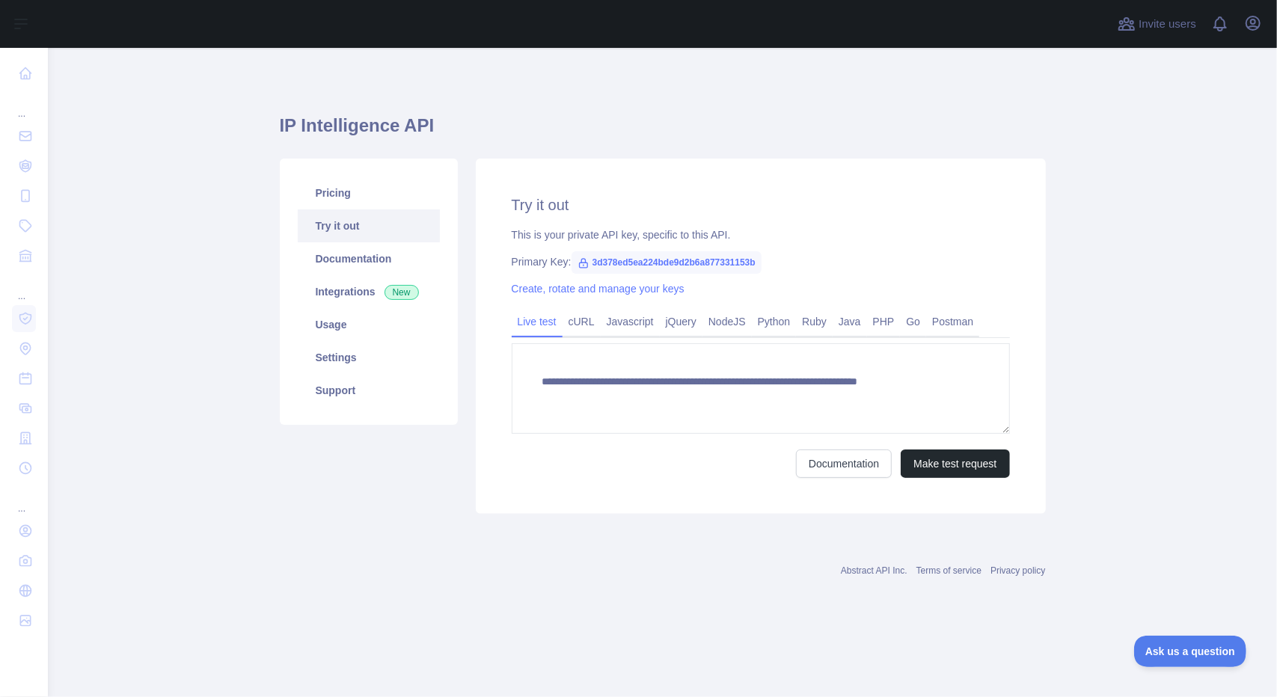
type textarea "**********"
click at [380, 292] on link "Integrations New" at bounding box center [369, 291] width 142 height 33
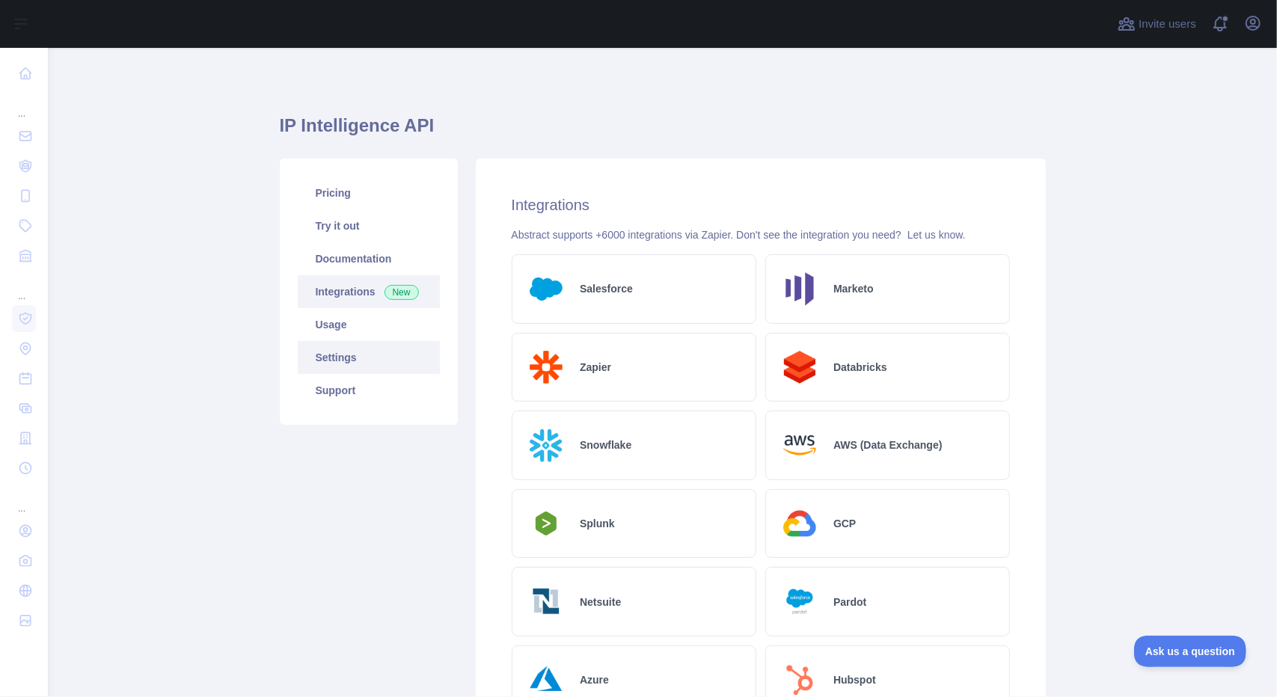
click at [396, 357] on link "Settings" at bounding box center [369, 357] width 142 height 33
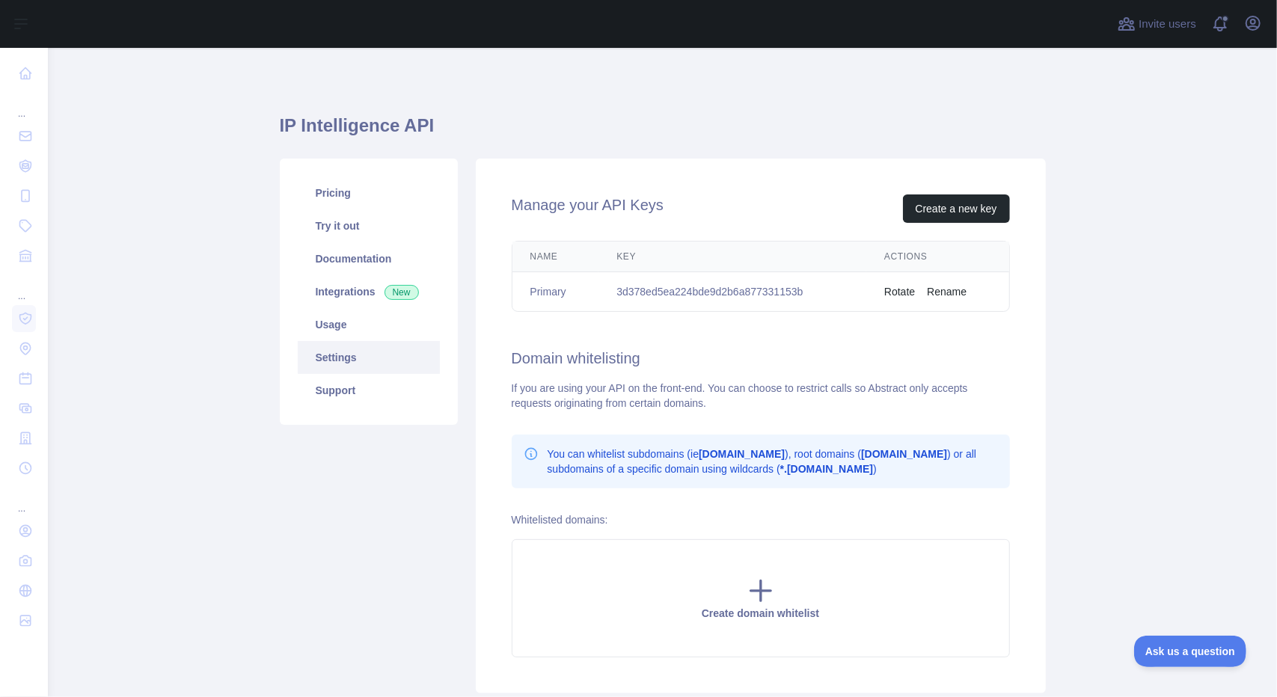
click at [742, 289] on td "3d378ed5ea224bde9d2b6a877331153b" at bounding box center [733, 292] width 268 height 40
copy td "3d378ed5ea224bde9d2b6a877331153b"
click at [956, 213] on button "Create a new key" at bounding box center [956, 209] width 107 height 28
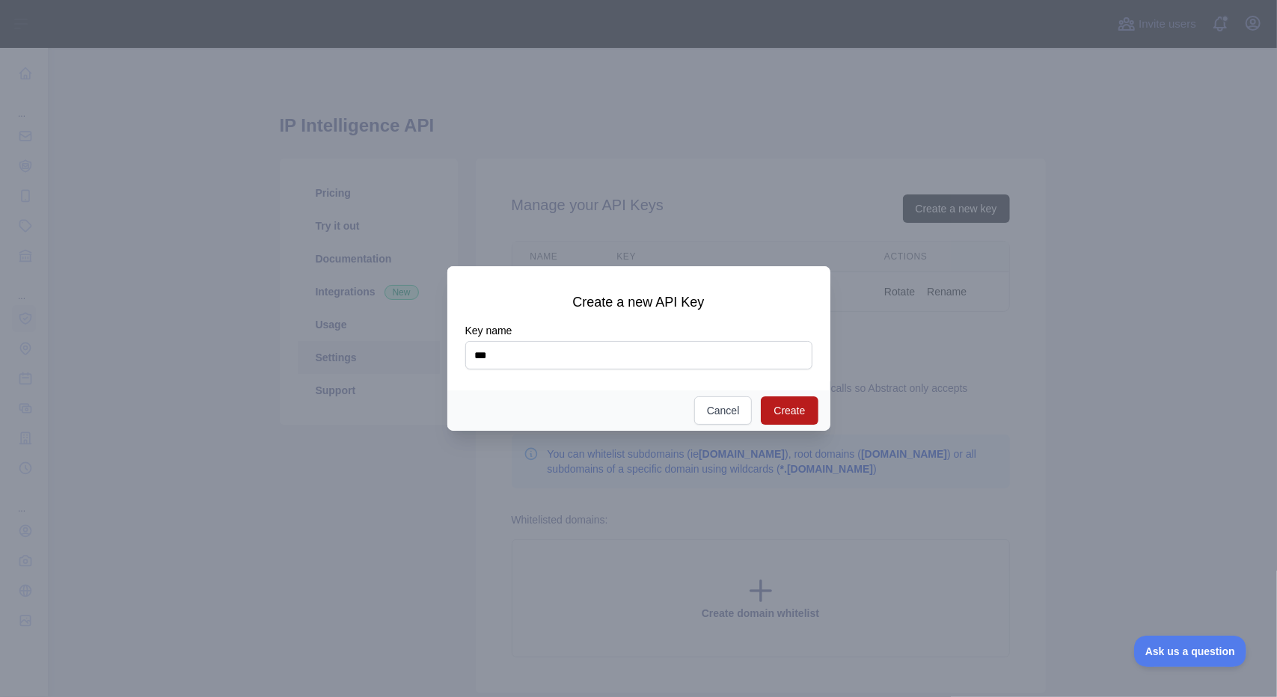
type input "***"
click at [804, 414] on button "Create" at bounding box center [789, 411] width 57 height 28
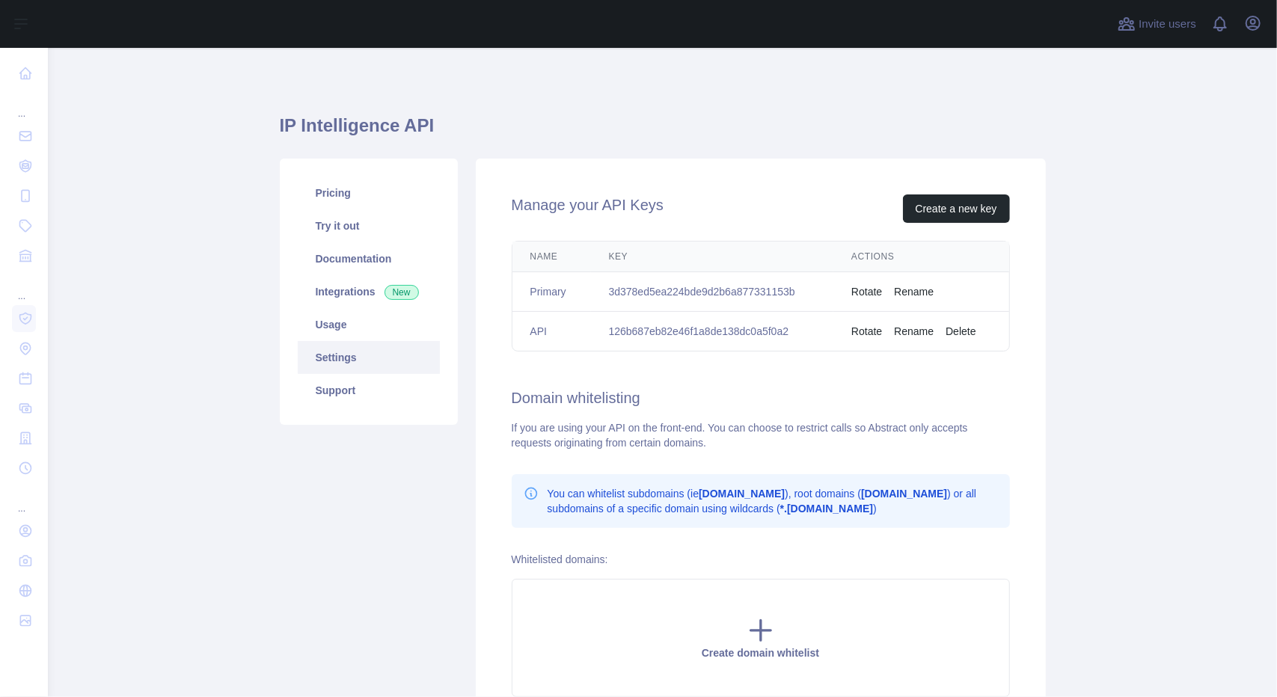
click at [694, 466] on div "Manage your API Keys Create a new key Name Key Actions Primary 3d378ed5ea224bde…" at bounding box center [761, 446] width 570 height 575
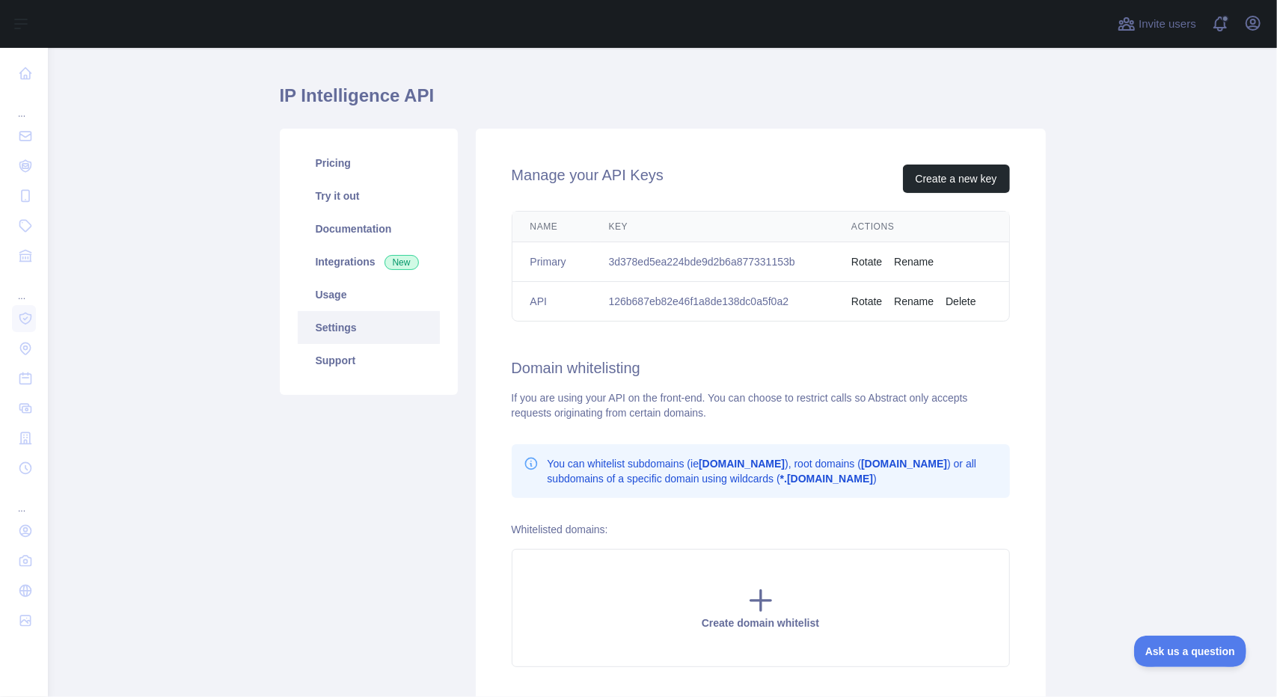
click at [727, 304] on td "126b687eb82e46f1a8de138dc0a5f0a2" at bounding box center [712, 302] width 243 height 40
copy td "126b687eb82e46f1a8de138dc0a5f0a2"
click at [373, 287] on link "Usage" at bounding box center [369, 294] width 142 height 33
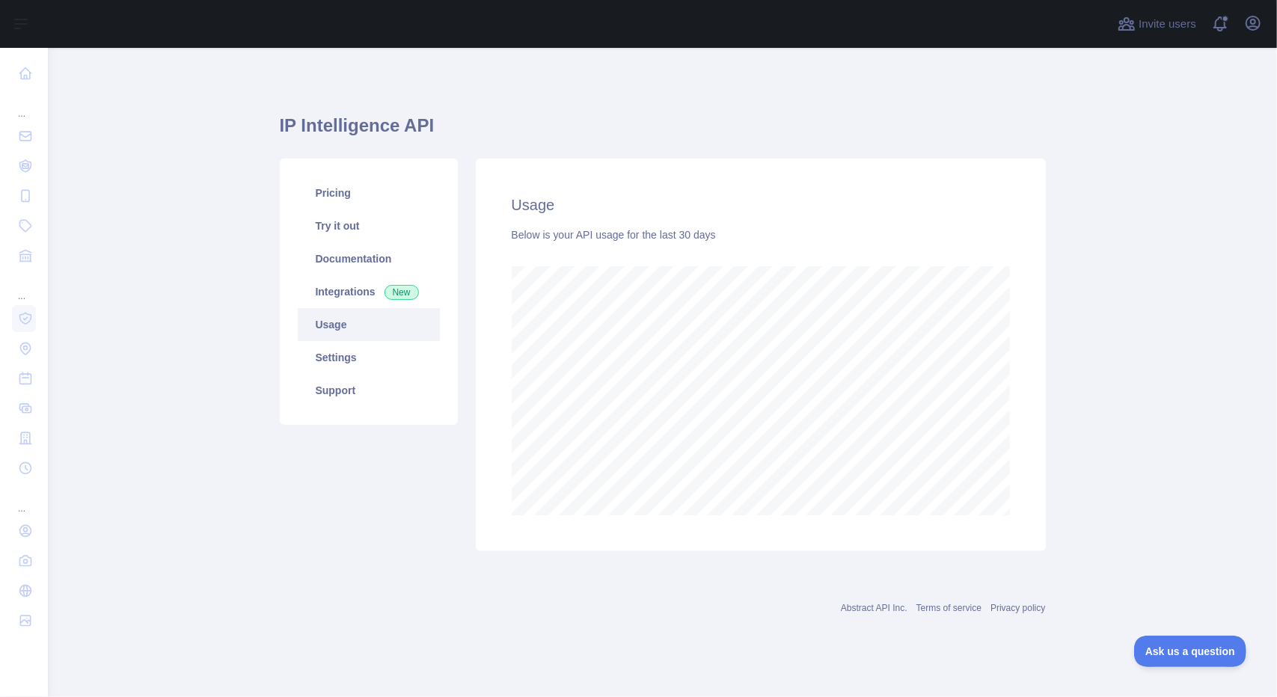
scroll to position [649, 1229]
click at [358, 339] on link "Usage" at bounding box center [369, 324] width 142 height 33
click at [362, 331] on link "Usage" at bounding box center [369, 324] width 142 height 33
click at [406, 285] on span "New" at bounding box center [402, 292] width 34 height 15
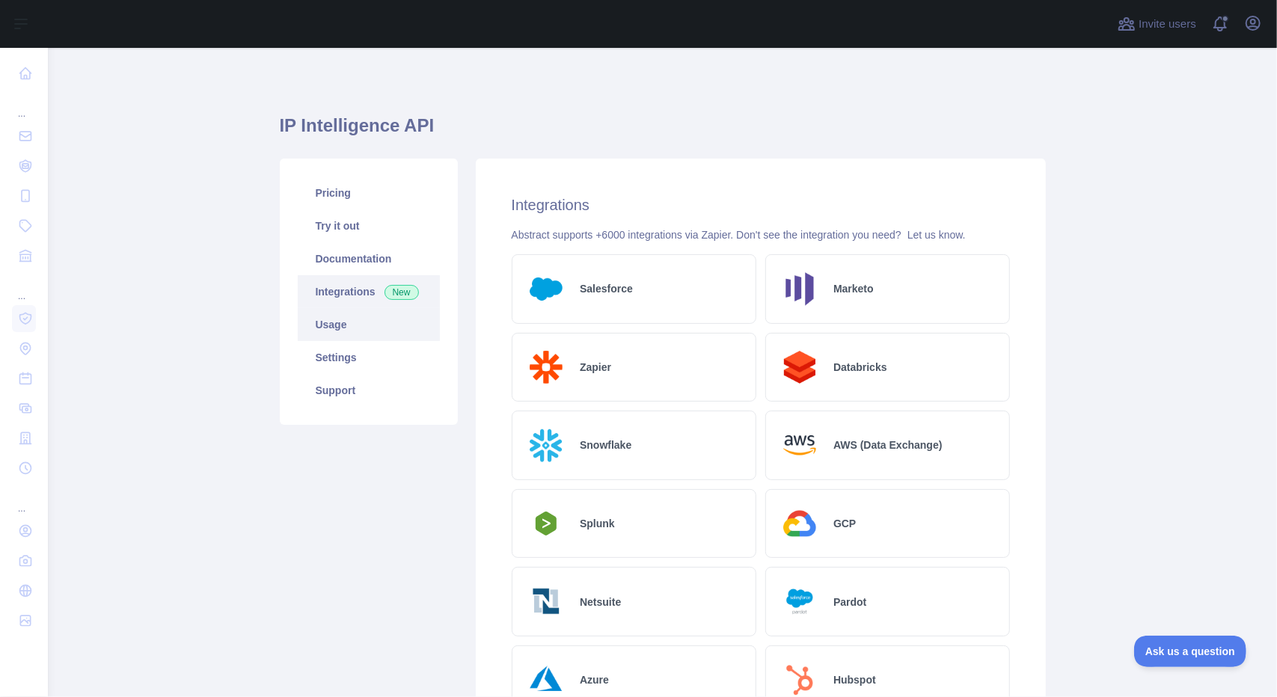
click at [389, 325] on link "Usage" at bounding box center [369, 324] width 142 height 33
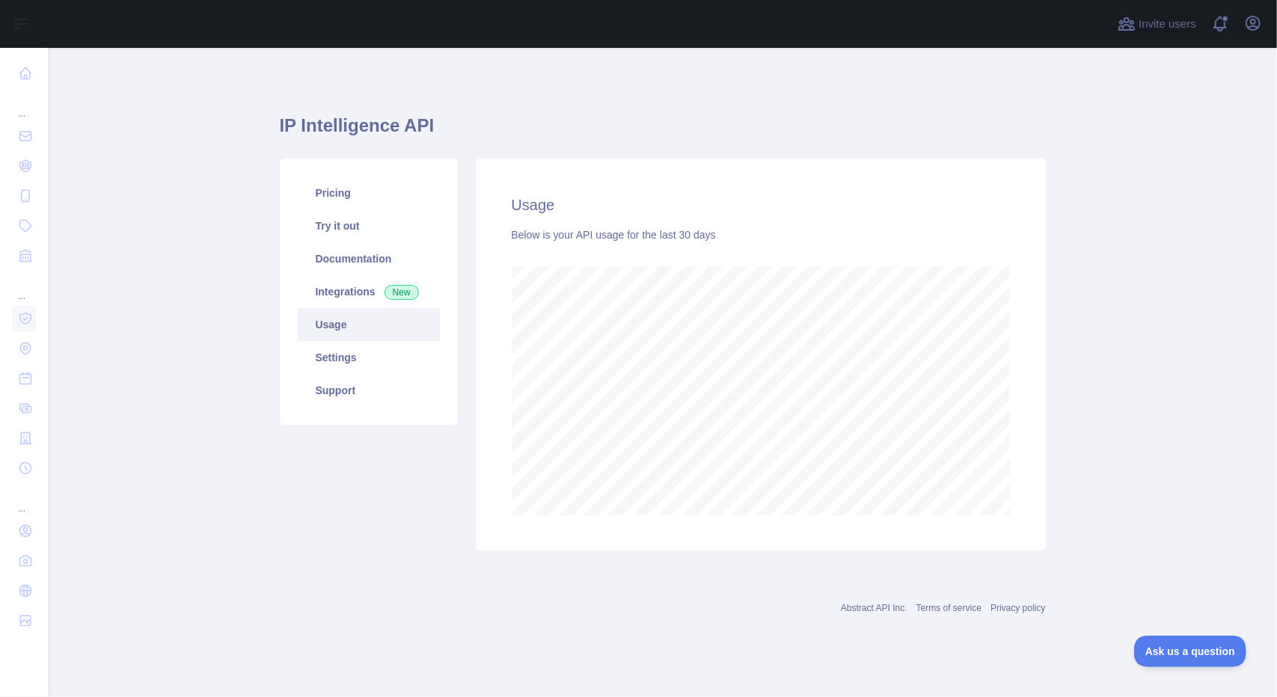
scroll to position [649, 1229]
click at [382, 361] on link "Settings" at bounding box center [369, 357] width 142 height 33
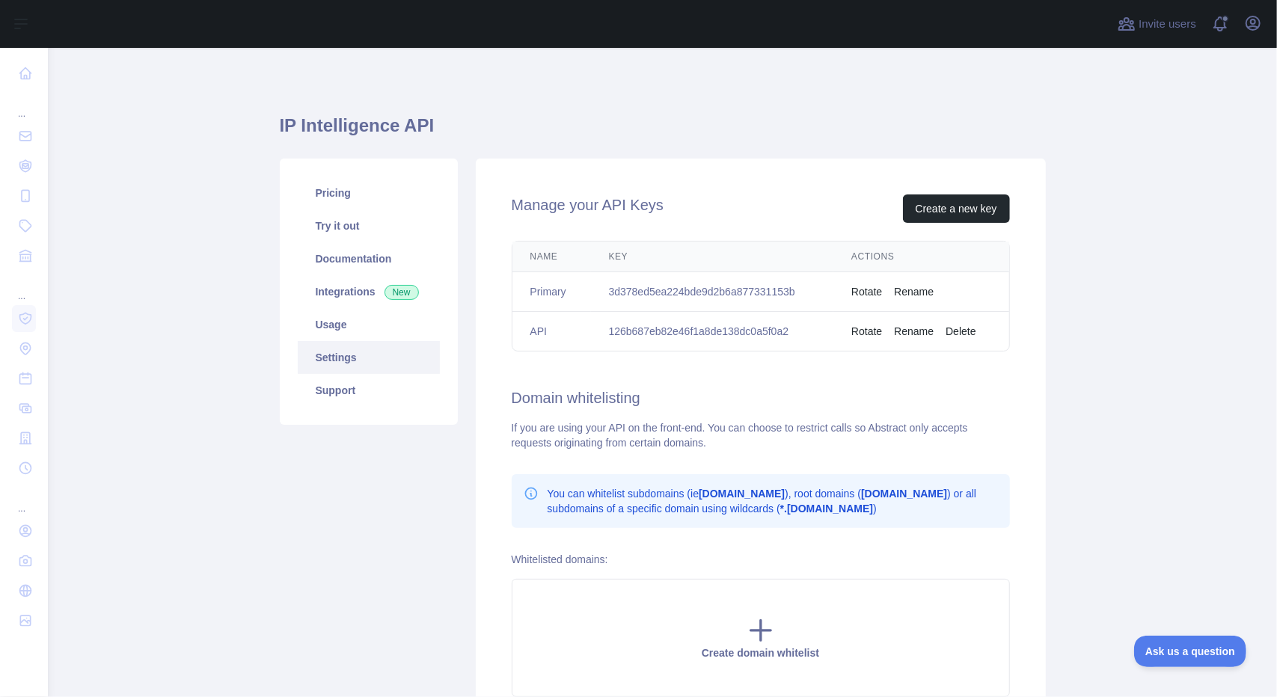
click at [781, 451] on div "Manage your API Keys Create a new key Name Key Actions Primary 3d378ed5ea224bde…" at bounding box center [761, 446] width 570 height 575
click at [385, 270] on link "Documentation" at bounding box center [369, 258] width 142 height 33
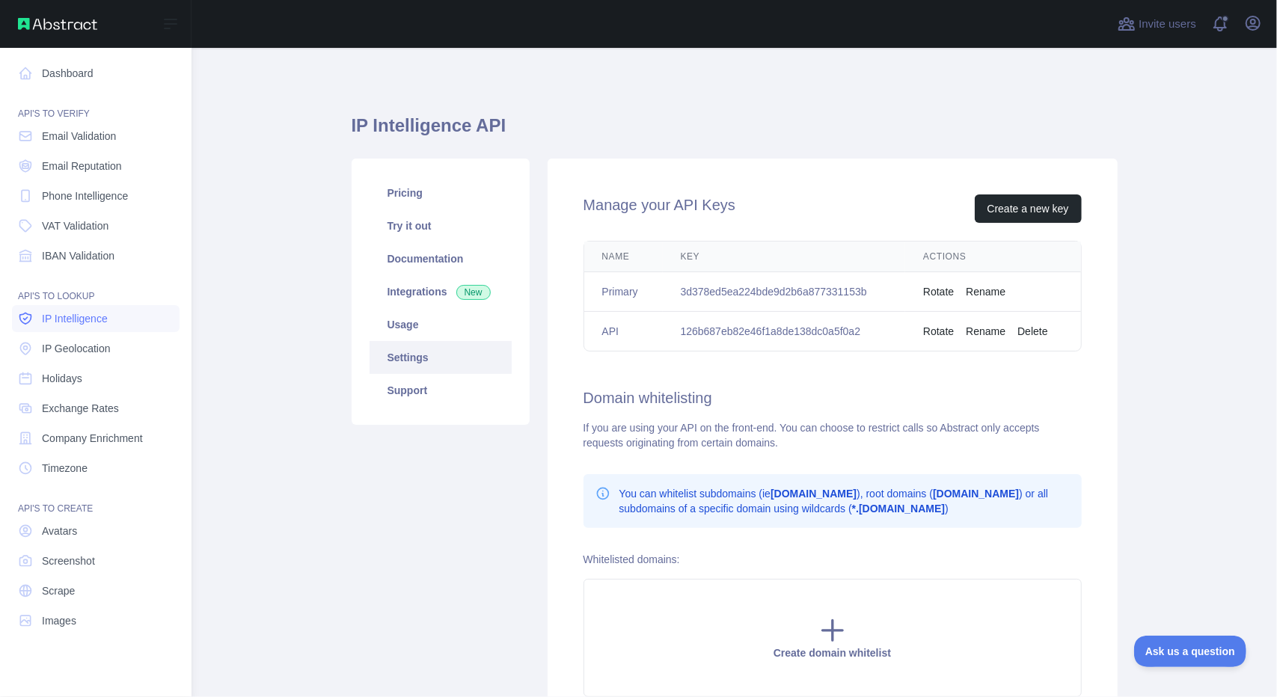
click at [100, 325] on span "IP Intelligence" at bounding box center [75, 318] width 66 height 15
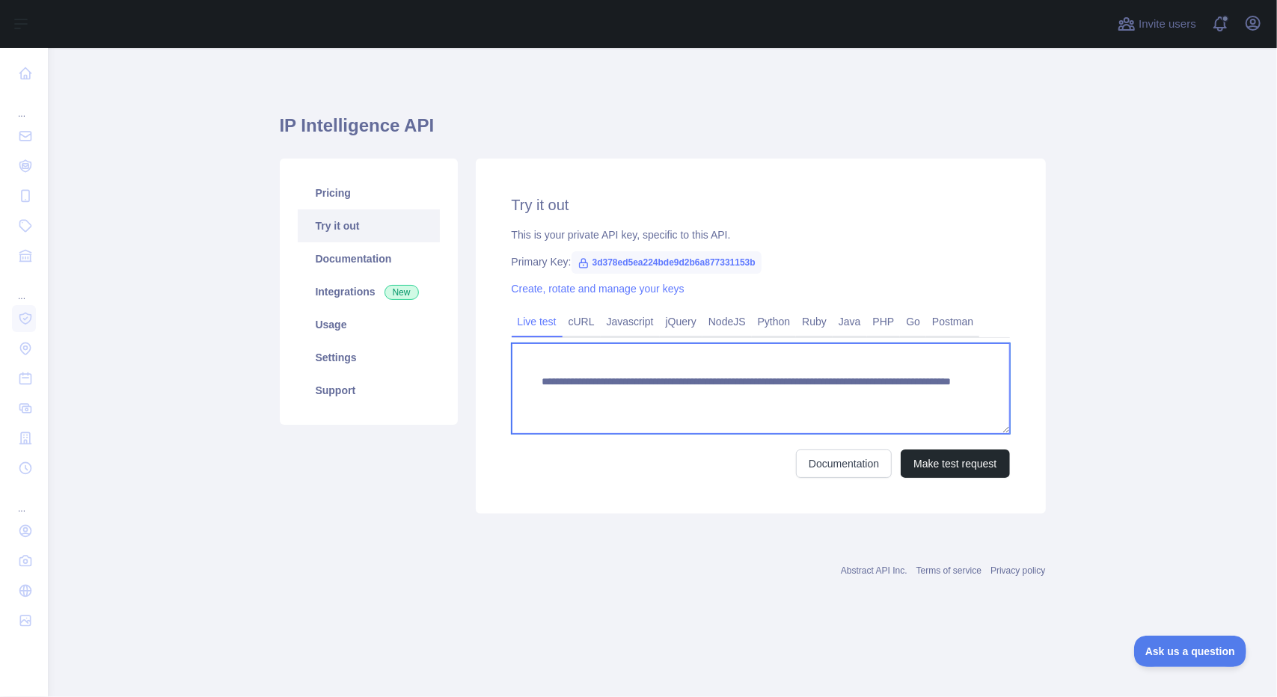
drag, startPoint x: 833, startPoint y: 396, endPoint x: 913, endPoint y: 394, distance: 80.1
click at [913, 394] on textarea "**********" at bounding box center [761, 388] width 498 height 91
paste textarea "**"
type textarea "**********"
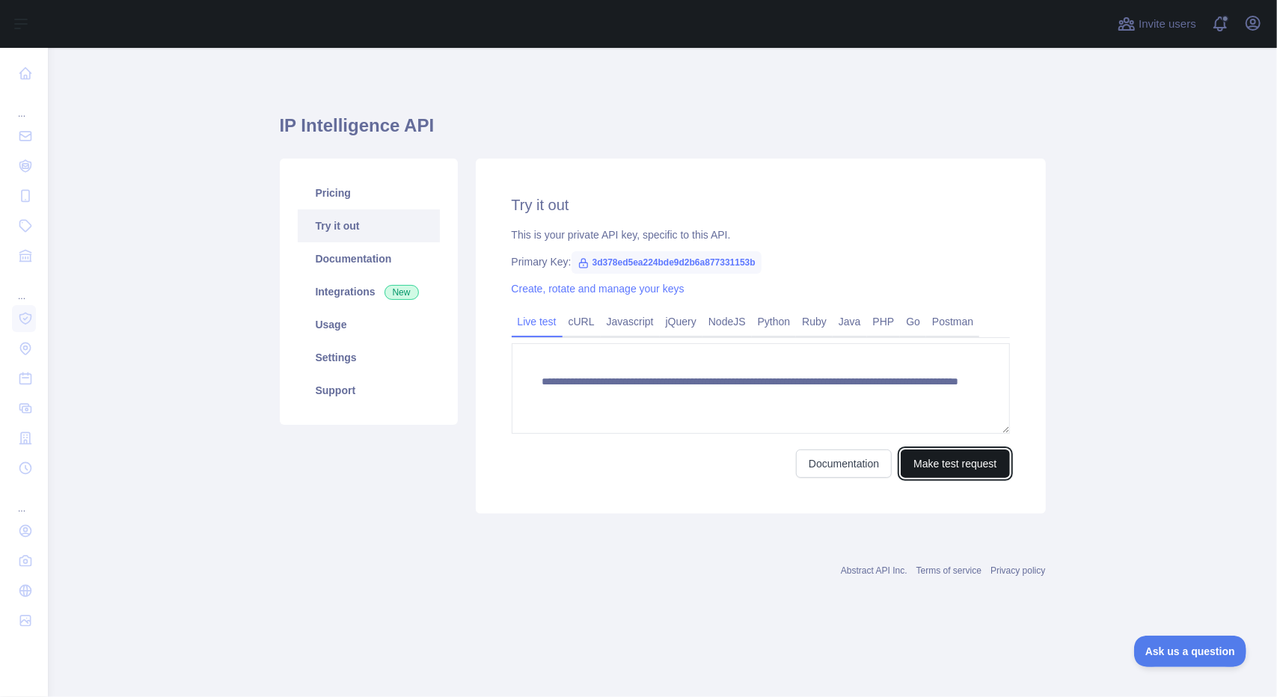
click at [954, 469] on button "Make test request" at bounding box center [955, 464] width 108 height 28
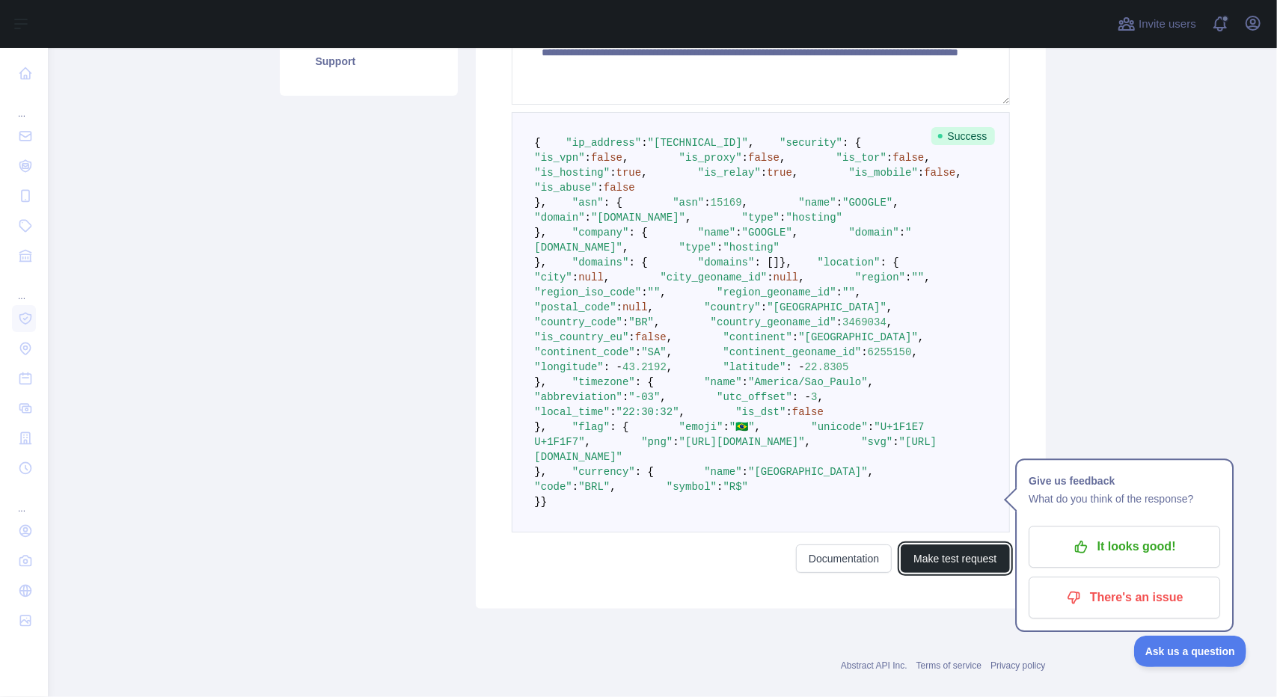
scroll to position [359, 0]
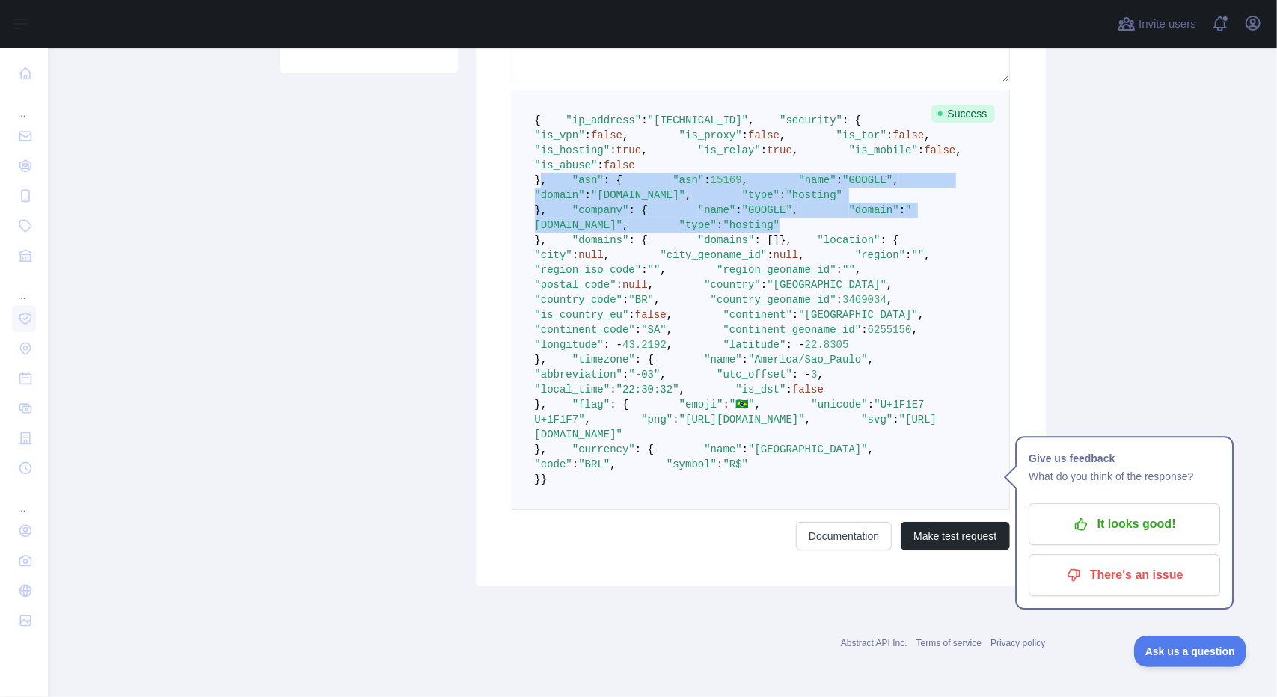
drag, startPoint x: 533, startPoint y: 257, endPoint x: 689, endPoint y: 418, distance: 223.8
click at [689, 418] on pre "{ "ip_address" : "162.120.185.234" , "security" : { "is_vpn" : false , "is_prox…" at bounding box center [761, 300] width 498 height 420
copy code "}, "asn" : { "asn" : 15169 , "name" : "GOOGLE" , "domain" : "www.google.com" , …"
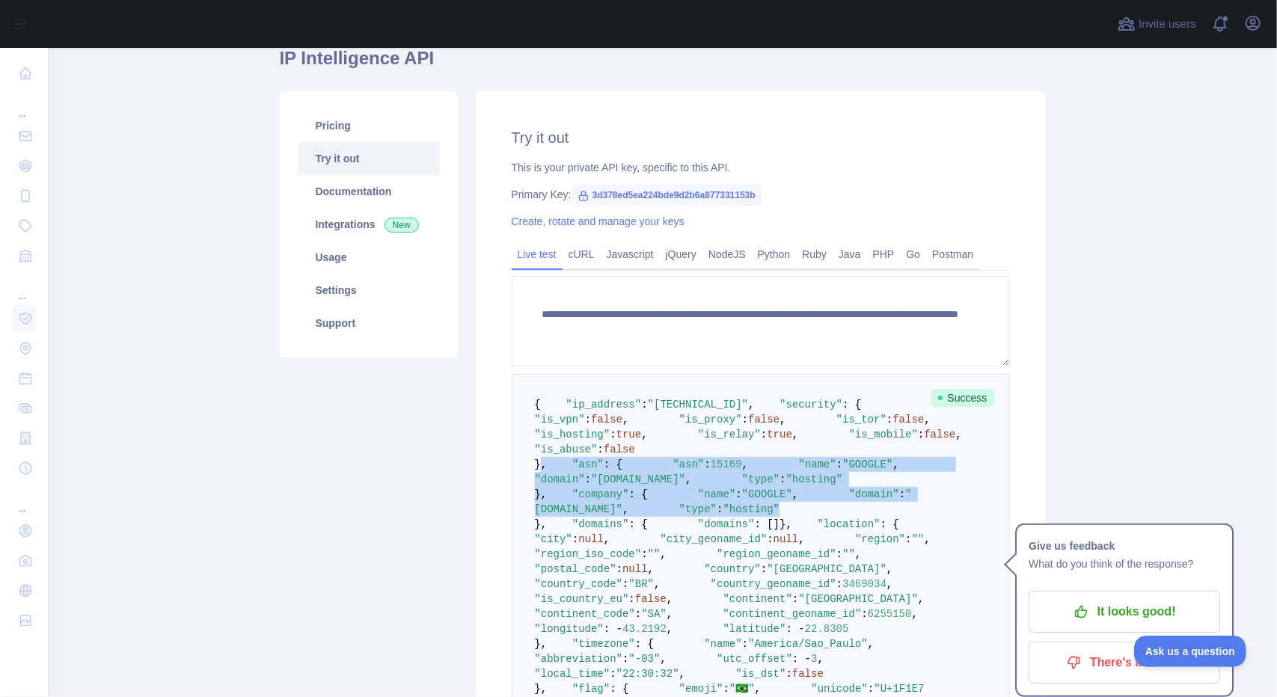
scroll to position [9, 0]
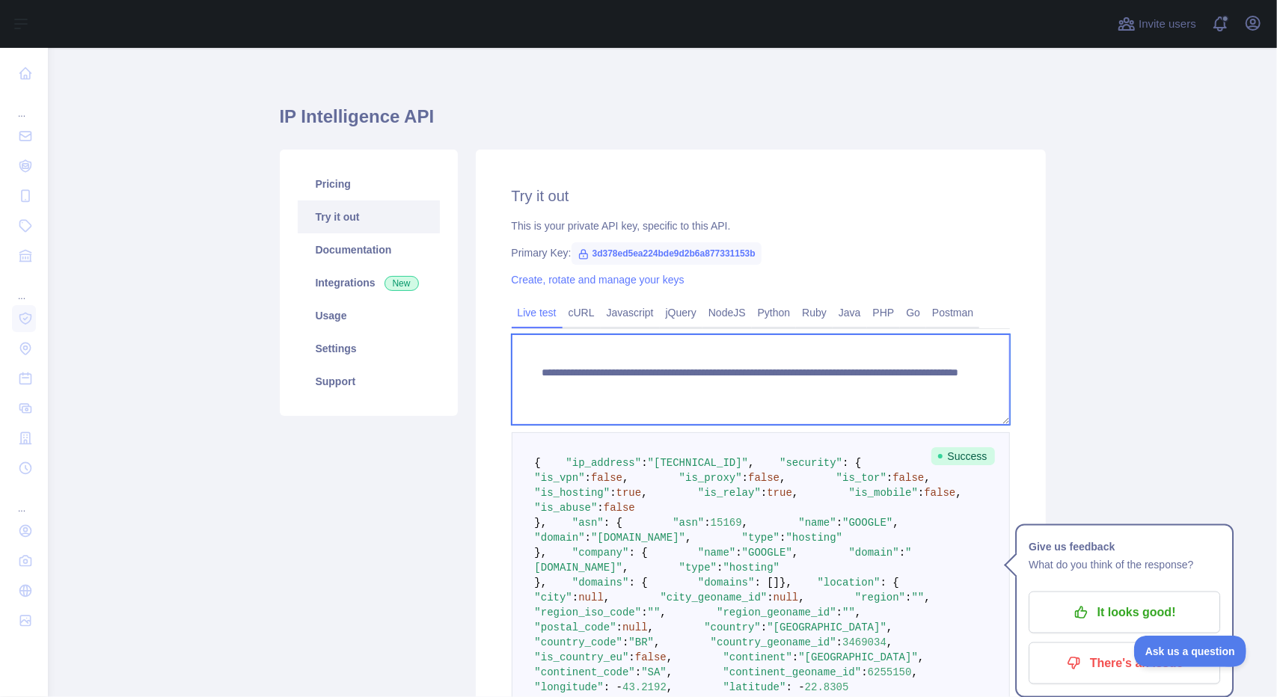
drag, startPoint x: 824, startPoint y: 391, endPoint x: 952, endPoint y: 381, distance: 127.6
click at [952, 381] on textarea "**********" at bounding box center [761, 379] width 498 height 91
paste textarea
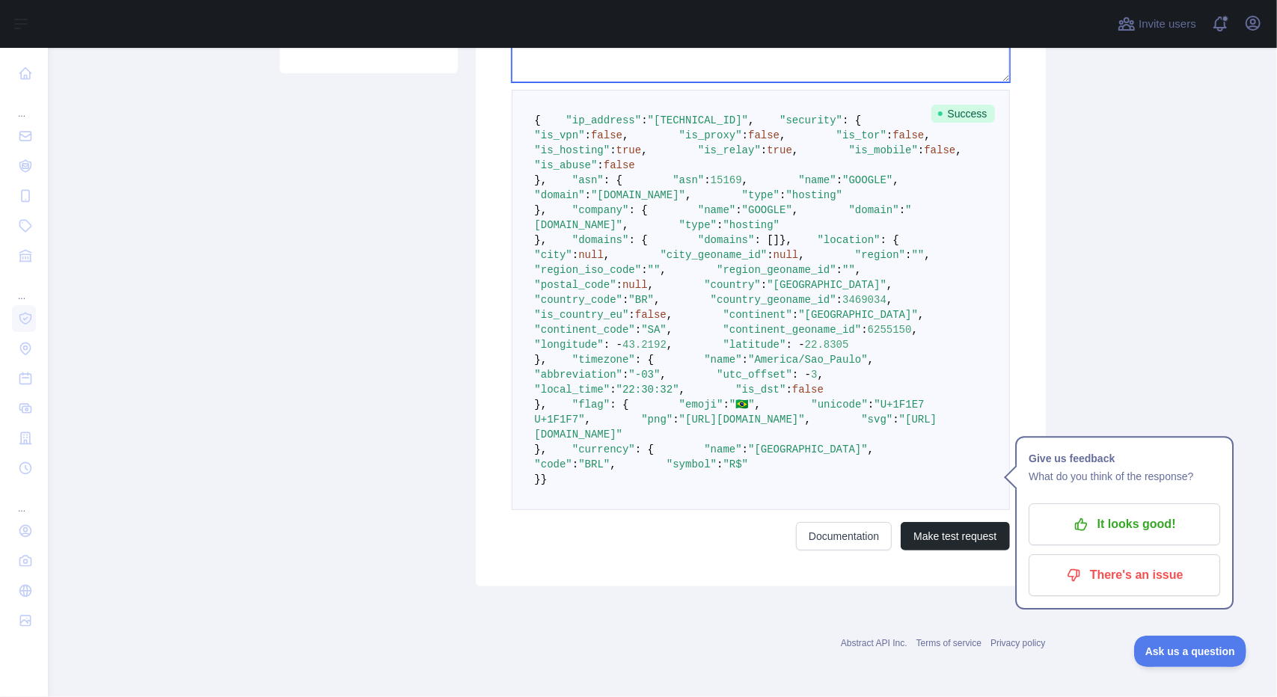
scroll to position [878, 0]
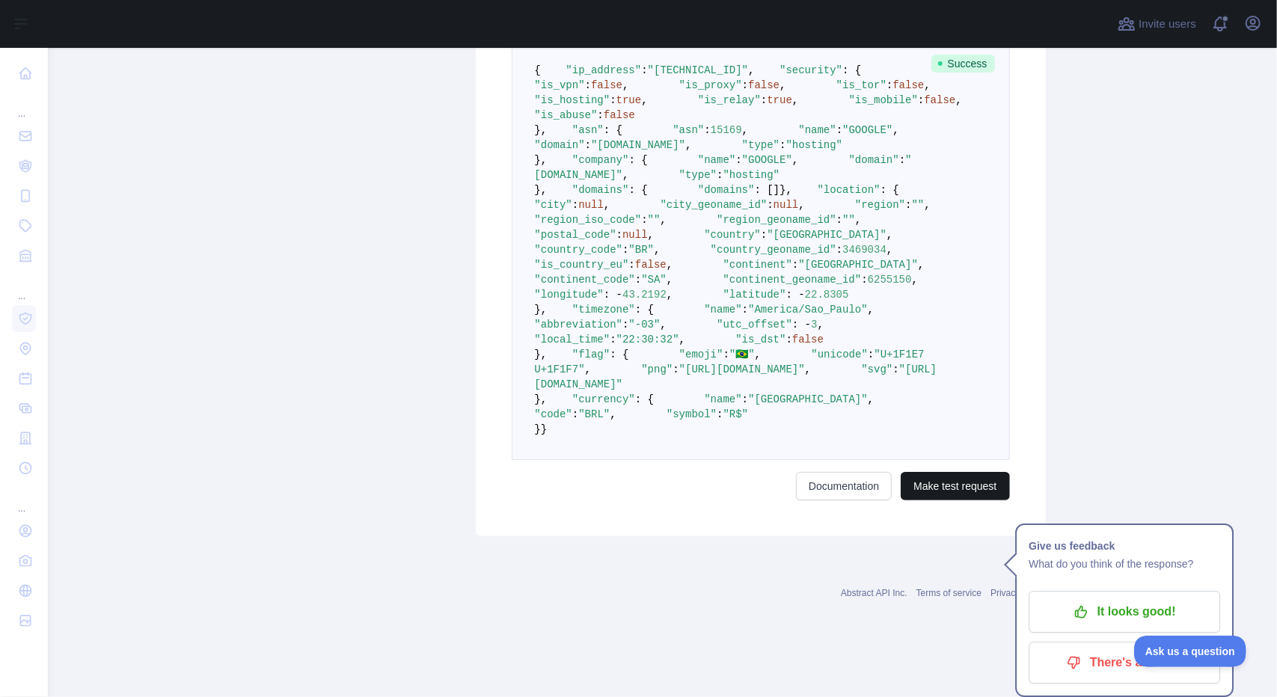
type textarea "**********"
click at [971, 501] on button "Make test request" at bounding box center [955, 486] width 108 height 28
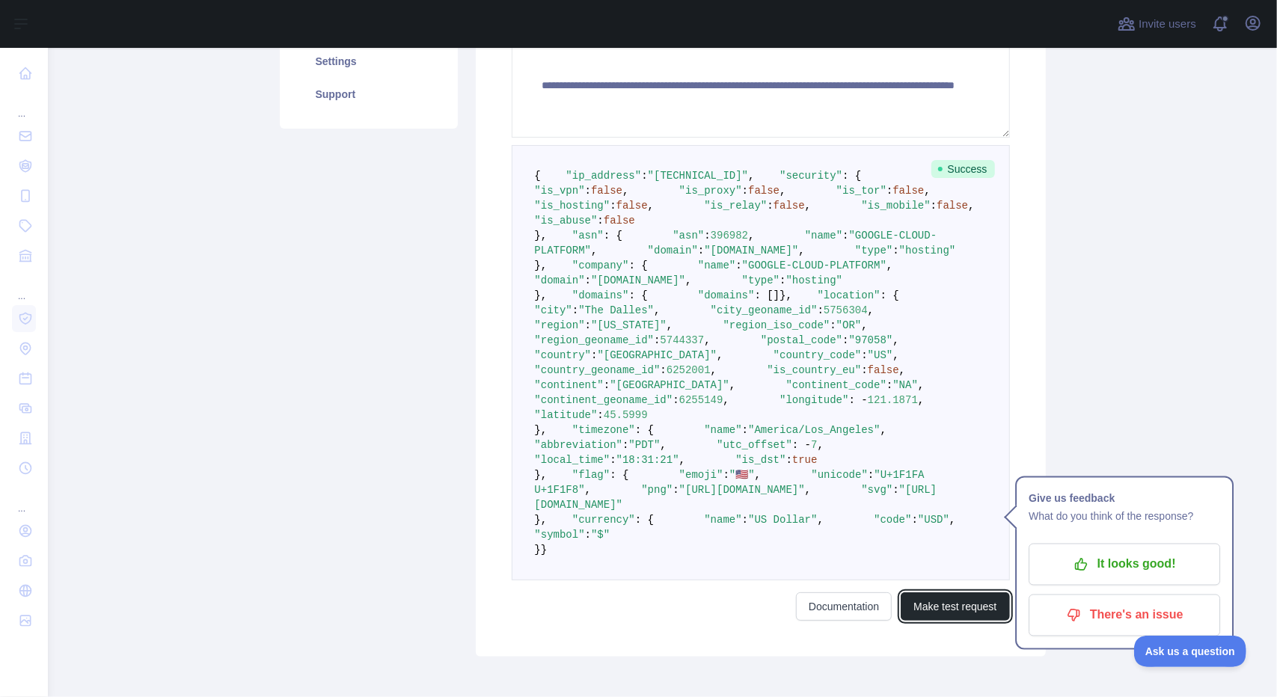
scroll to position [304, 0]
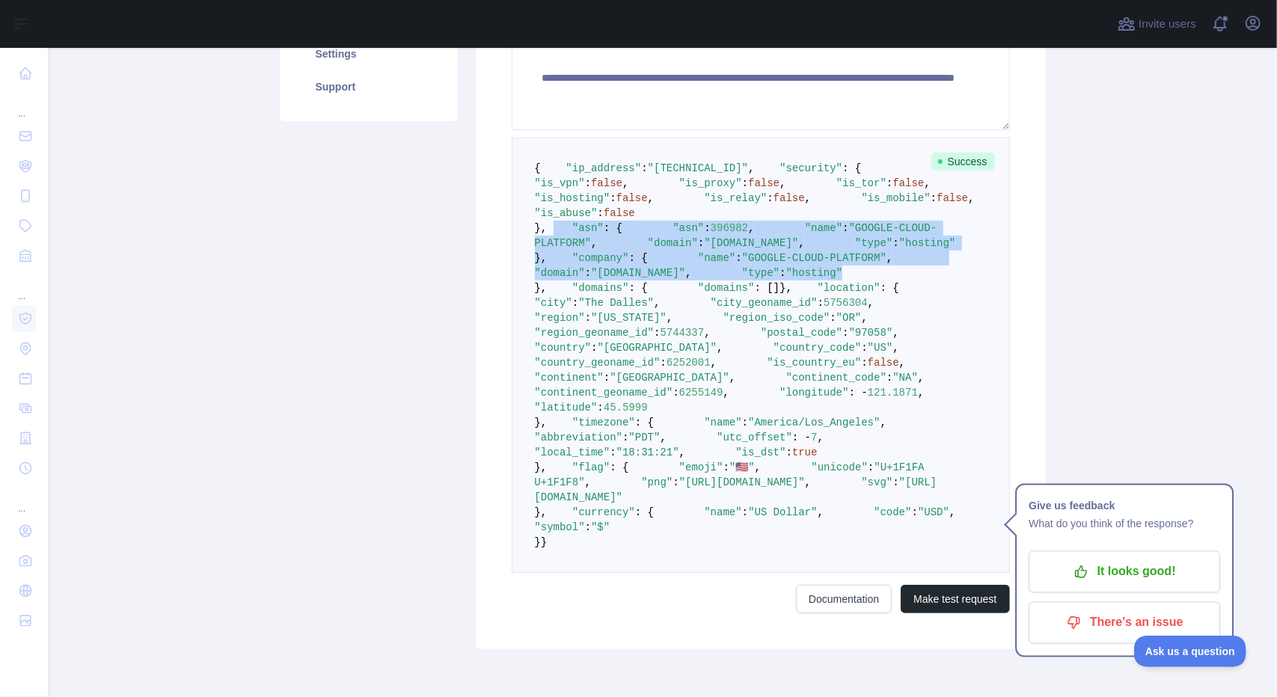
drag, startPoint x: 677, startPoint y: 473, endPoint x: 536, endPoint y: 327, distance: 203.2
click at [536, 327] on pre "{ "ip_address" : "34.169.213.195" , "security" : { "is_vpn" : false , "is_proxy…" at bounding box center [761, 355] width 498 height 435
copy code ""asn" : { "asn" : 396982 , "name" : "GOOGLE-CLOUD-PLATFORM" , "domain" : "www.g…"
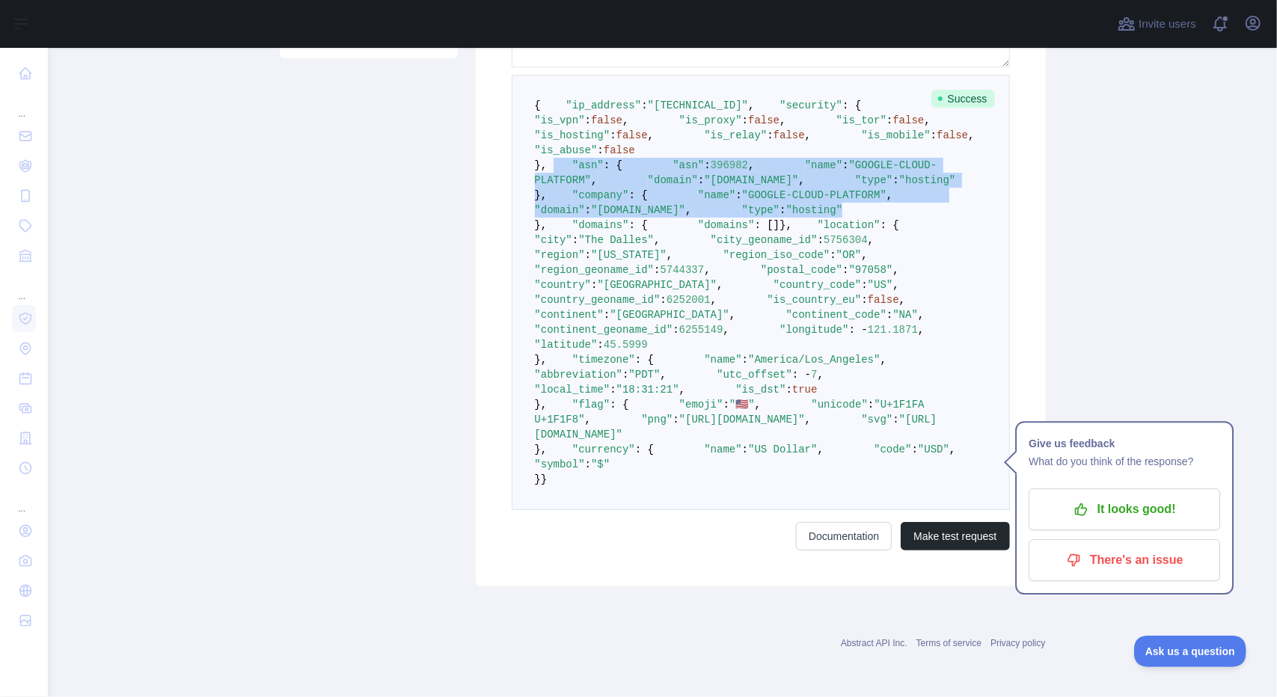
scroll to position [479, 0]
